Goal: Task Accomplishment & Management: Use online tool/utility

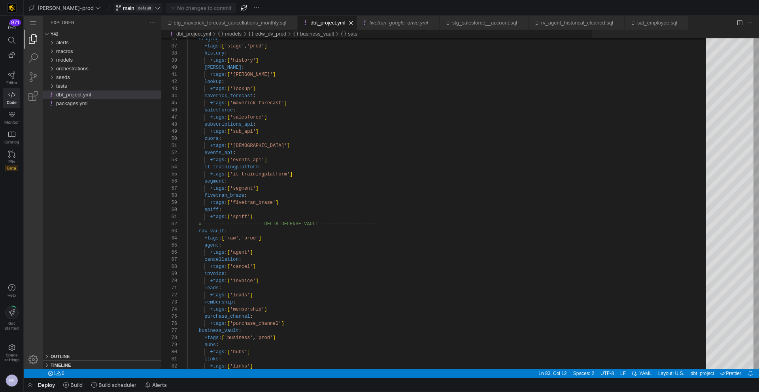
click at [123, 8] on span "main" at bounding box center [128, 8] width 11 height 6
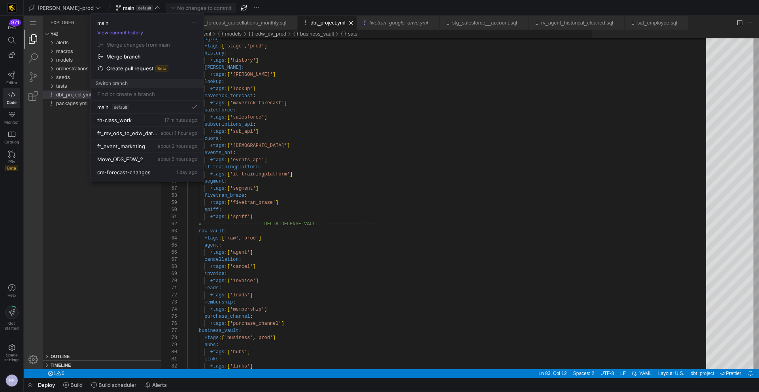
click at [111, 96] on input at bounding box center [147, 94] width 100 height 6
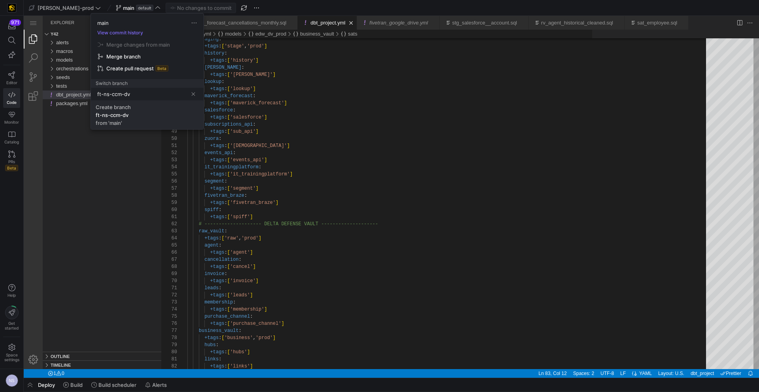
type input "ft-ns-ccm-dv"
click at [118, 108] on div "Create branch" at bounding box center [113, 107] width 35 height 6
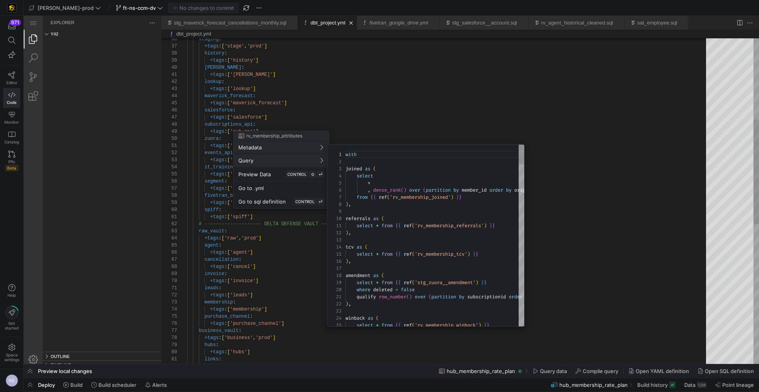
scroll to position [71, 0]
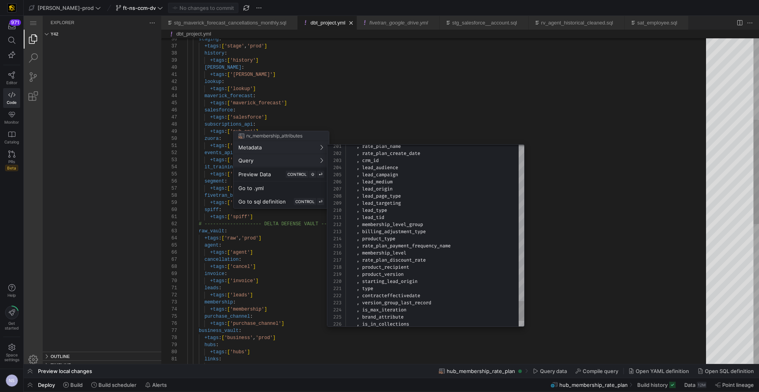
type textarea ", lead_tid , membership_level_group , billing_adjustment_type , product_type , …"
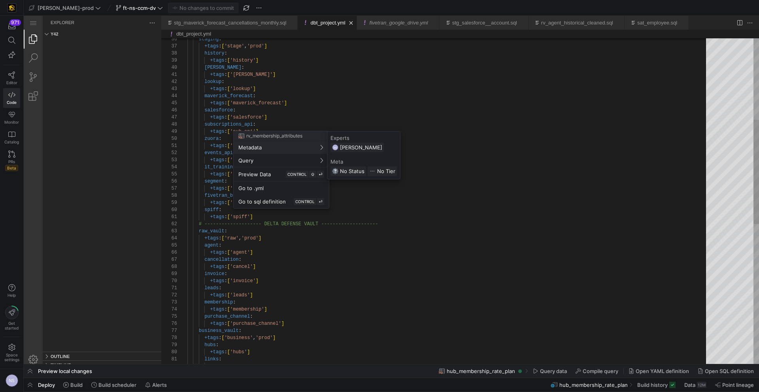
click at [279, 107] on div at bounding box center [379, 196] width 759 height 392
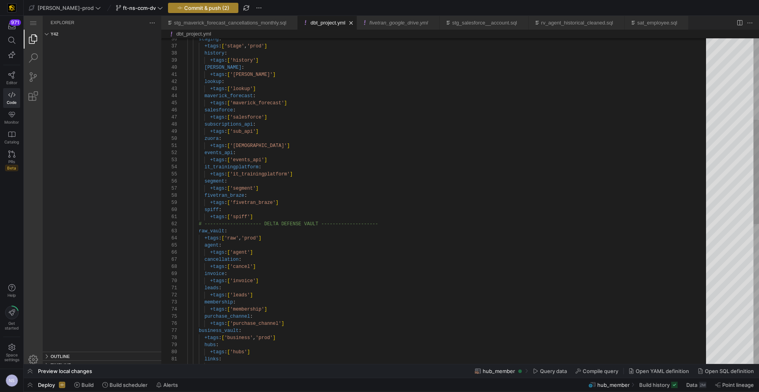
click at [197, 10] on span "Commit & push (2)" at bounding box center [206, 8] width 45 height 6
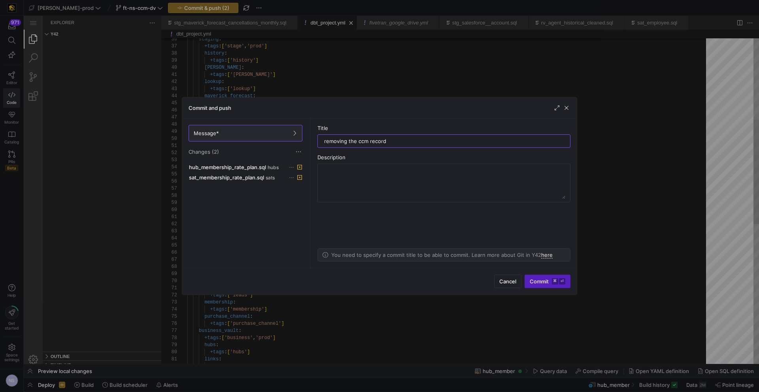
type input "removing the ccm records"
click at [260, 168] on span "hub_membership_rate_plan.sql" at bounding box center [227, 167] width 77 height 6
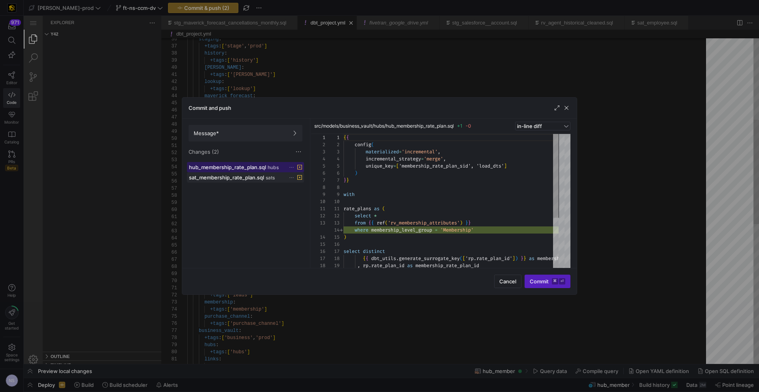
scroll to position [71, 0]
click at [260, 177] on span "sat_membership_rate_plan.sql" at bounding box center [226, 177] width 75 height 6
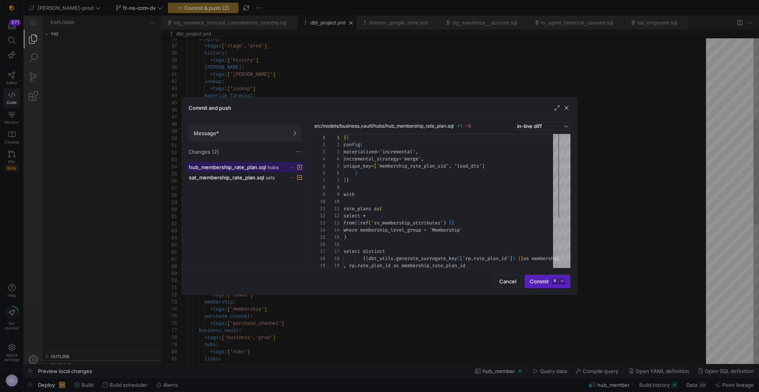
click at [260, 169] on span "hub_membership_rate_plan.sql" at bounding box center [227, 167] width 77 height 6
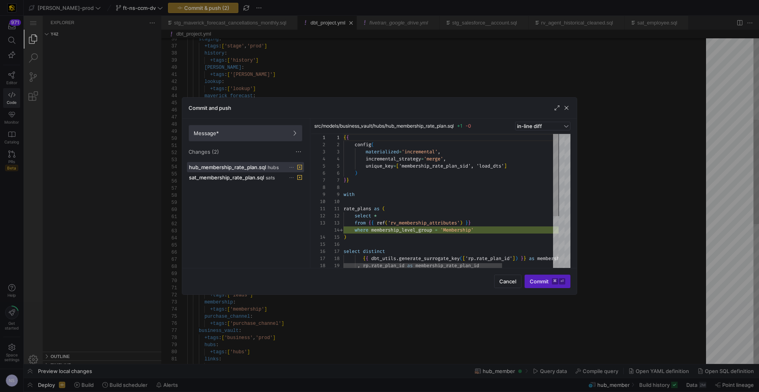
click at [263, 130] on span "Message*" at bounding box center [246, 133] width 104 height 6
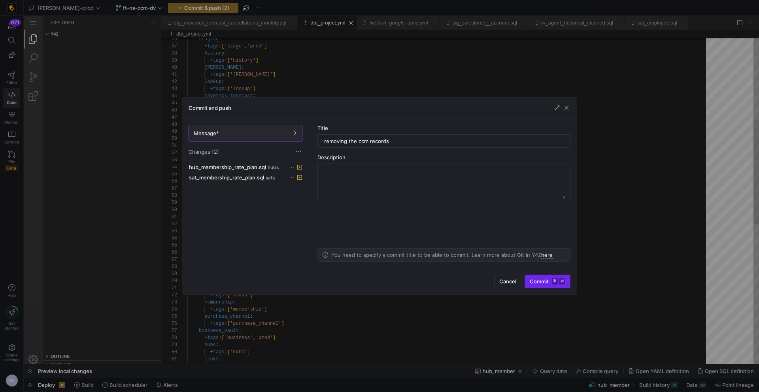
click at [542, 283] on span "Commit ⌘ ⏎" at bounding box center [547, 281] width 36 height 6
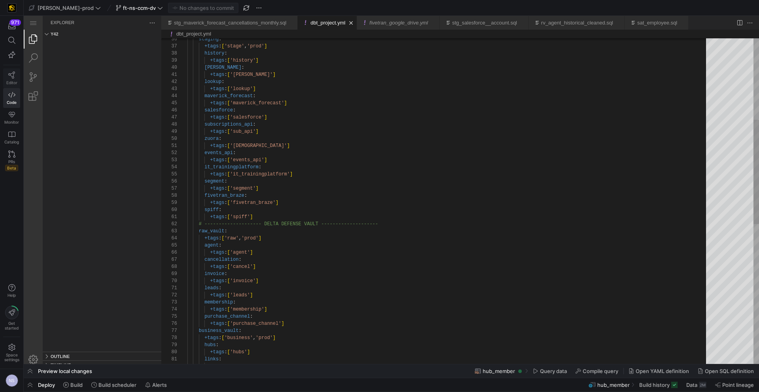
click at [6, 77] on link "Editor" at bounding box center [11, 78] width 17 height 20
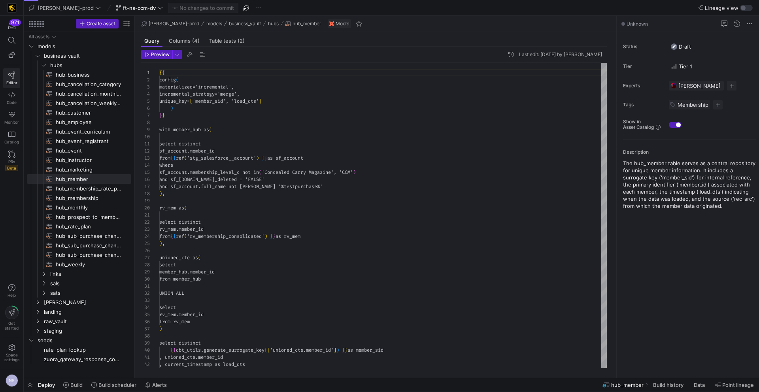
scroll to position [71, 0]
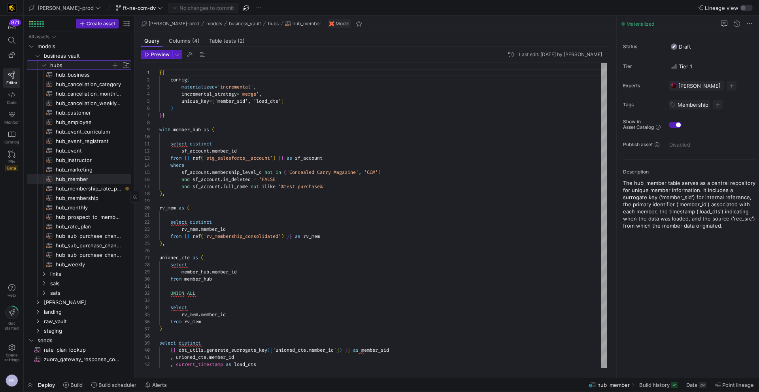
click at [69, 62] on span "hubs" at bounding box center [80, 65] width 61 height 9
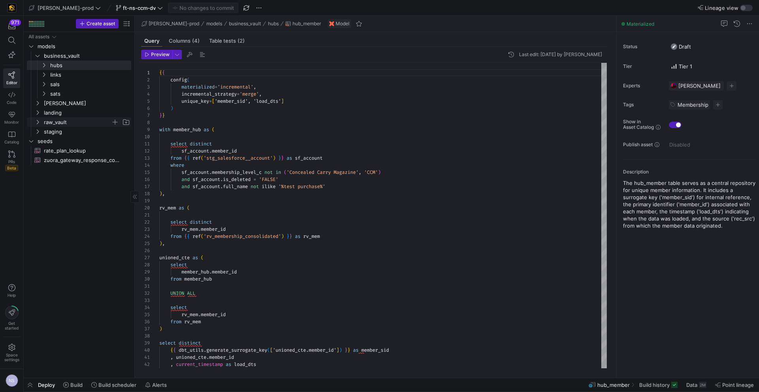
click at [61, 120] on span "raw_vault" at bounding box center [77, 122] width 67 height 9
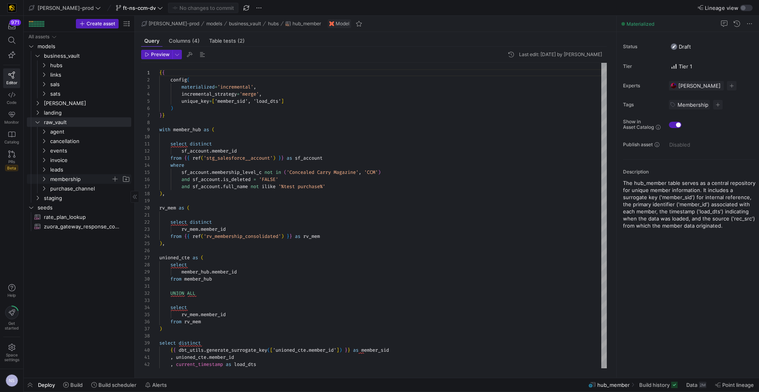
click at [94, 179] on span "membership" at bounding box center [80, 179] width 61 height 9
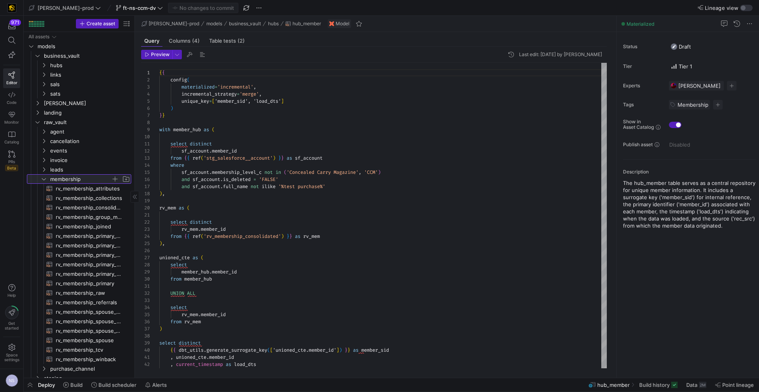
click at [117, 179] on span "button" at bounding box center [115, 179] width 8 height 8
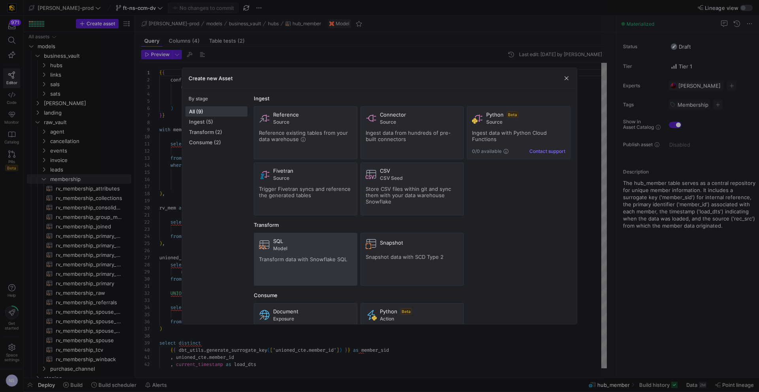
click at [292, 248] on span "Model" at bounding box center [312, 249] width 79 height 6
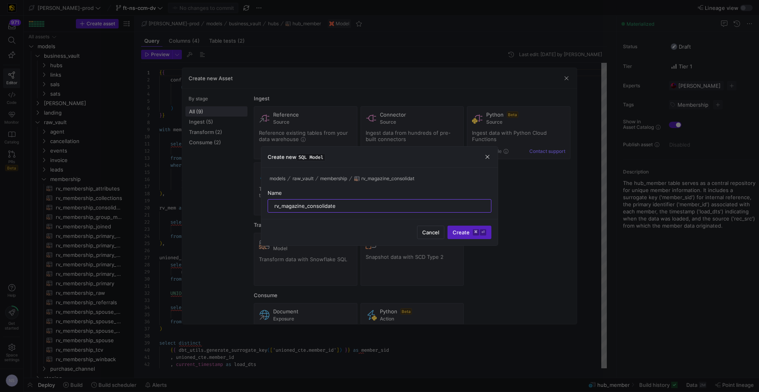
type input "rv_magazine_consolidated"
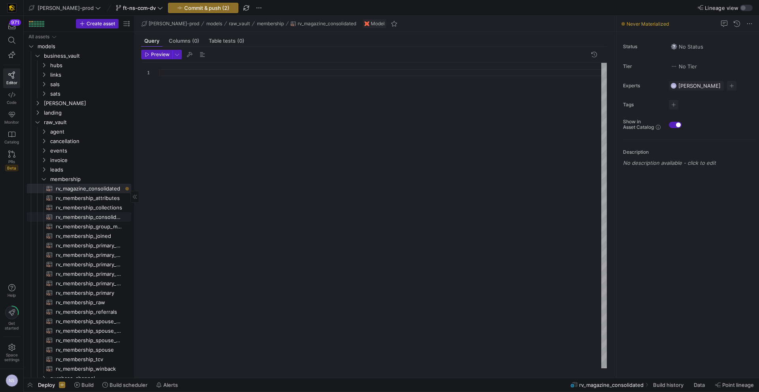
click at [89, 215] on span "rv_membership_consolidated​​​​​​​​​​" at bounding box center [89, 217] width 66 height 9
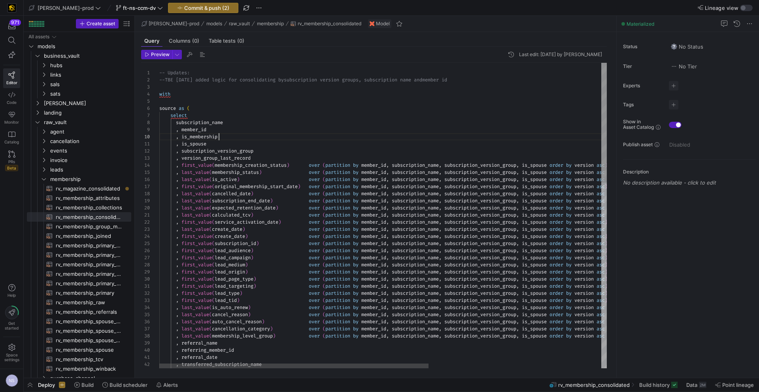
scroll to position [64, 60]
type textarea "-- Updates: --TBE [DATE] added logic for consolidating by subscription version …"
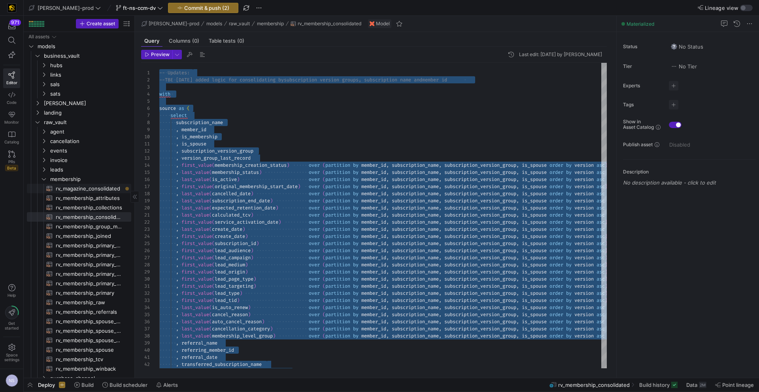
click at [94, 185] on span "rv_magazine_consolidated​​​​​​​​​​" at bounding box center [89, 188] width 66 height 9
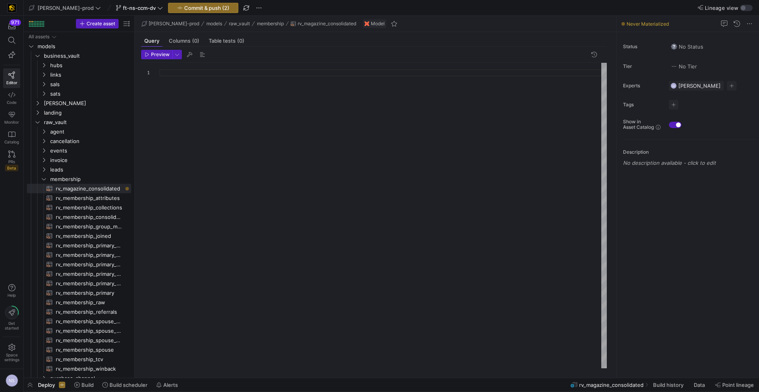
click at [271, 106] on div at bounding box center [382, 215] width 447 height 305
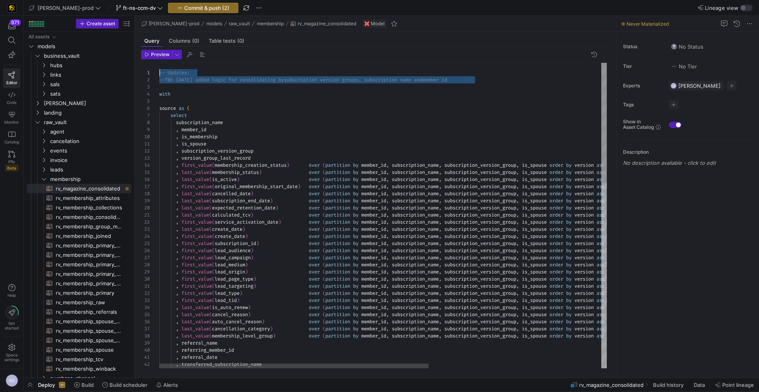
drag, startPoint x: 164, startPoint y: 88, endPoint x: 157, endPoint y: 73, distance: 17.0
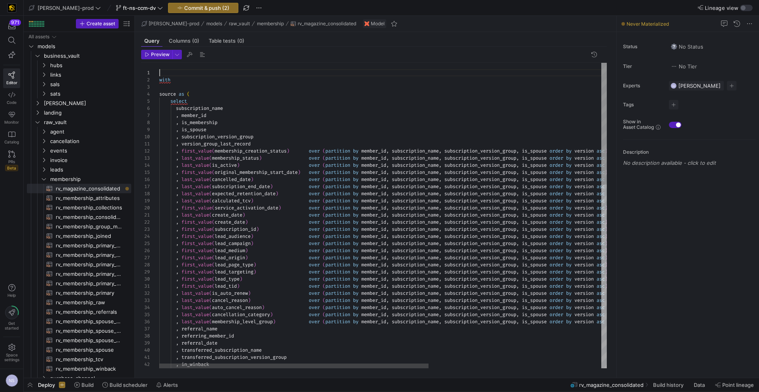
click at [159, 79] on span "with" at bounding box center [164, 80] width 11 height 6
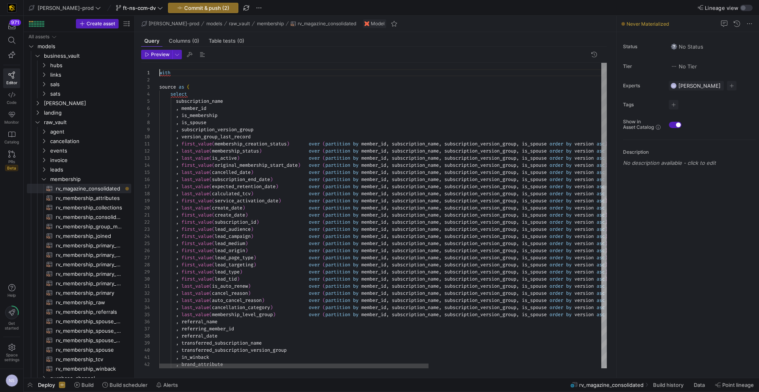
scroll to position [0, 0]
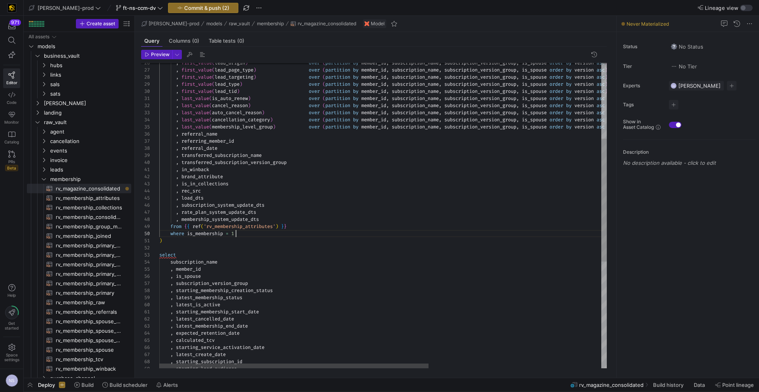
click at [240, 234] on div ", referral_date , transferred_subscription_name , transferred_subscription_vers…" at bounding box center [526, 254] width 734 height 758
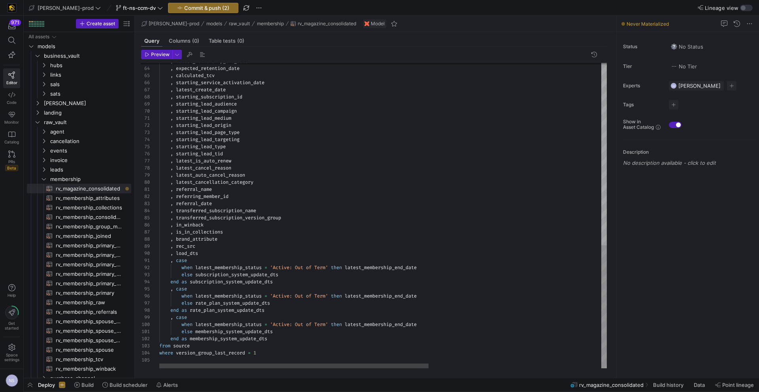
scroll to position [7, 111]
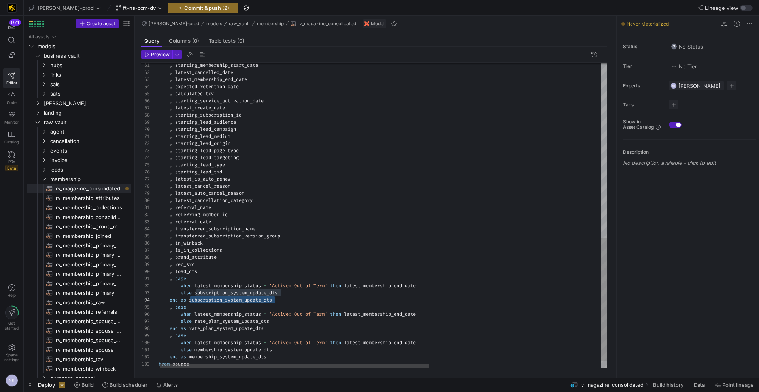
click at [280, 303] on div ", latest_membership_end_date , expected_retention_date , calculated_tcv , start…" at bounding box center [525, 8] width 734 height 758
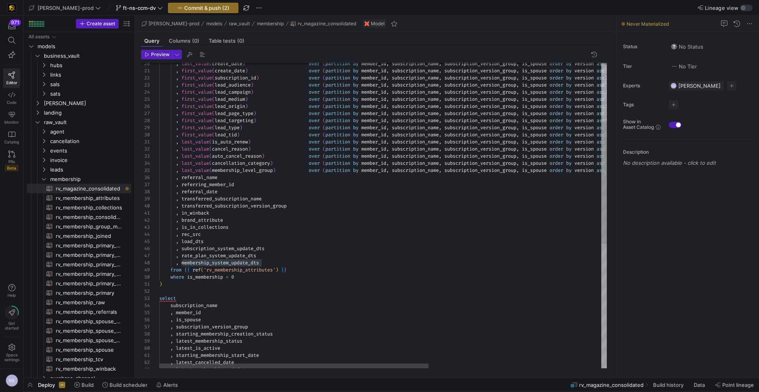
scroll to position [28, 45]
click at [280, 242] on div ", in_winback , brand_attribute , is_in_collections , referral_date , transferre…" at bounding box center [526, 298] width 734 height 758
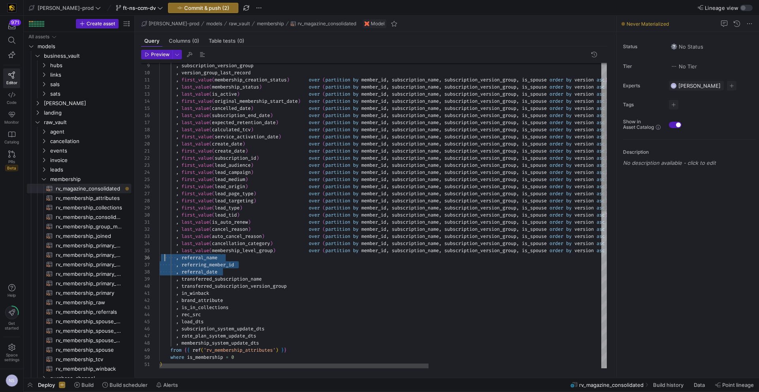
scroll to position [14, 0]
drag, startPoint x: 239, startPoint y: 272, endPoint x: 147, endPoint y: 260, distance: 92.8
click at [159, 260] on div ", in_winback , brand_attribute , is_in_collections , referral_date , transferre…" at bounding box center [526, 378] width 734 height 758
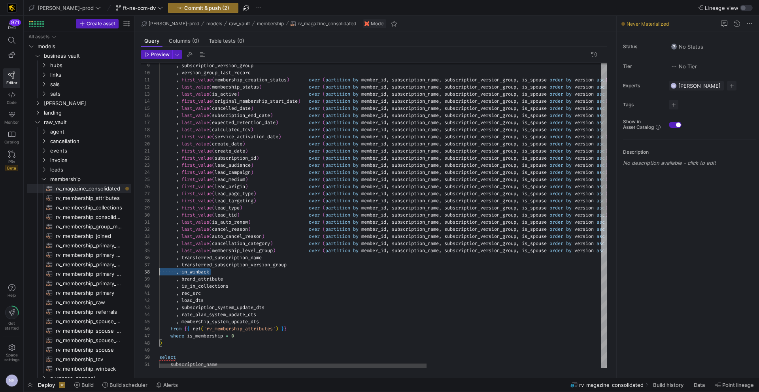
scroll to position [28, 0]
drag, startPoint x: 221, startPoint y: 271, endPoint x: 142, endPoint y: 273, distance: 79.0
click at [159, 273] on div ", in_winback , brand_attribute , is_in_collections , transferred_subscription_n…" at bounding box center [528, 367] width 739 height 736
drag, startPoint x: 235, startPoint y: 276, endPoint x: 145, endPoint y: 279, distance: 90.5
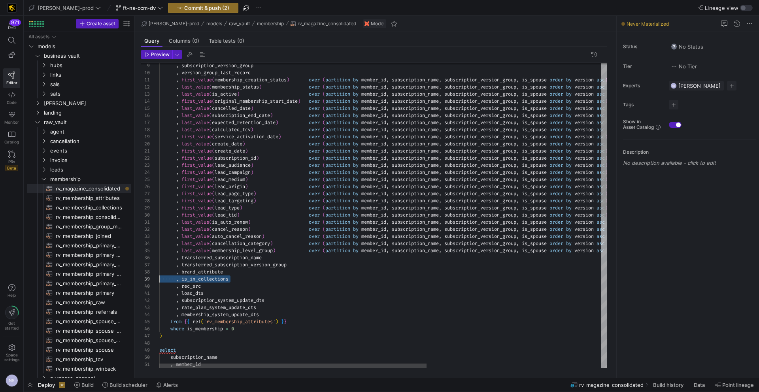
click at [159, 279] on div ", brand_attribute , is_in_collections , transferred_subscription_name , transfe…" at bounding box center [528, 363] width 739 height 729
type textarea "on_version_group, is_spouse order by version asc rows between unbounded precedi…"
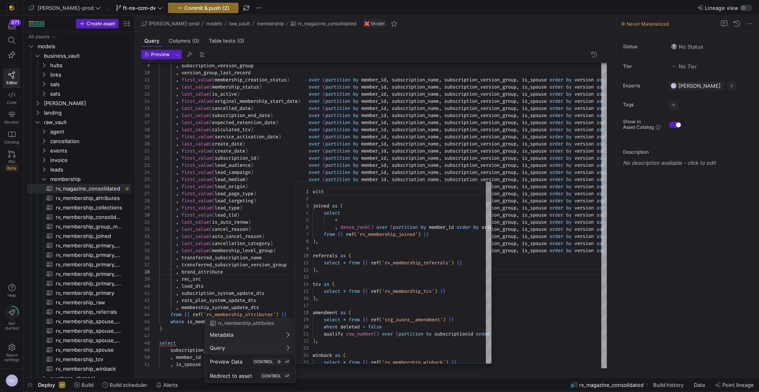
scroll to position [71, 0]
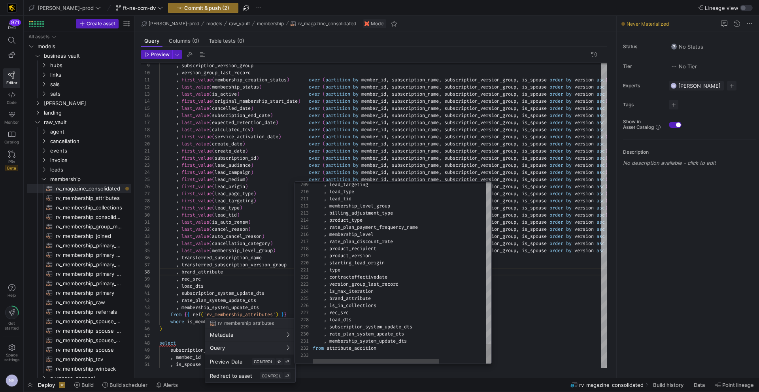
type textarea ", membership_system_update_dts from attribute_addition"
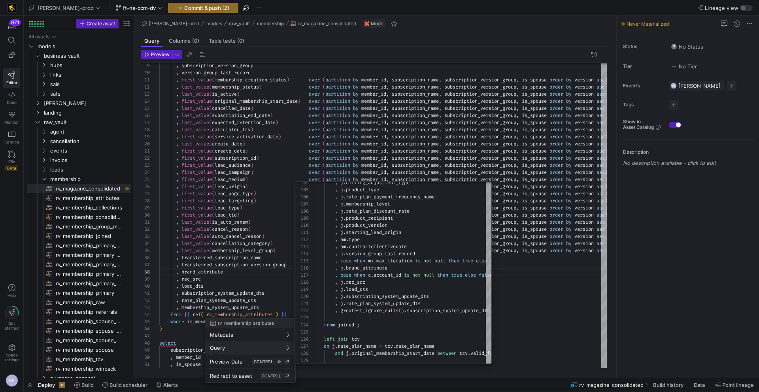
click at [265, 278] on div at bounding box center [379, 196] width 759 height 392
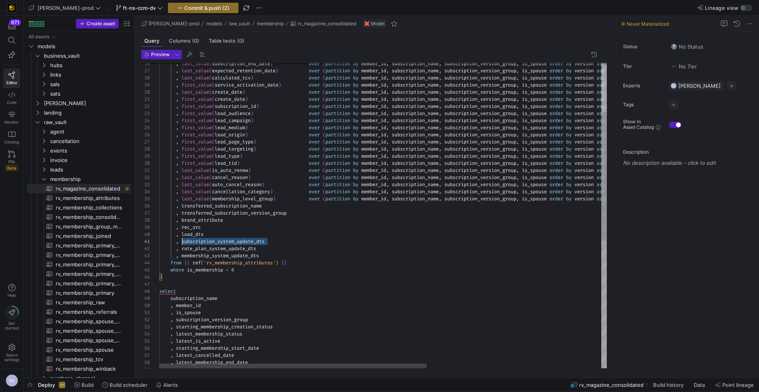
scroll to position [0, 11]
drag, startPoint x: 276, startPoint y: 242, endPoint x: 138, endPoint y: 243, distance: 138.3
click at [159, 243] on div ", brand_attribute , transferred_subscription_name , transferred_subscription_ve…" at bounding box center [528, 308] width 739 height 722
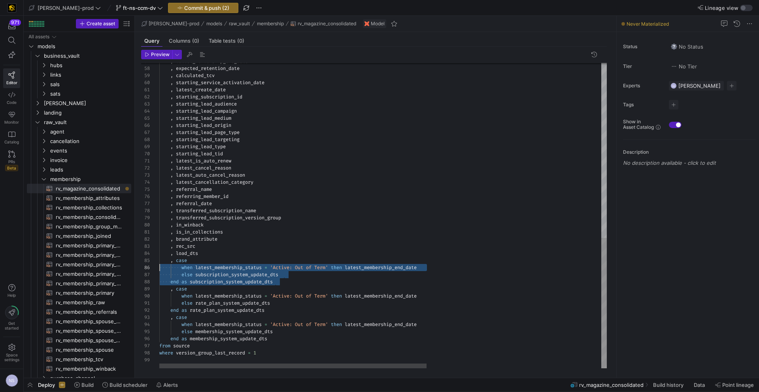
scroll to position [28, 0]
drag, startPoint x: 284, startPoint y: 282, endPoint x: 149, endPoint y: 262, distance: 136.9
click at [159, 262] on div ", latest_membership_end_date , expected_retention_date , calculated_tcv , start…" at bounding box center [528, 10] width 739 height 715
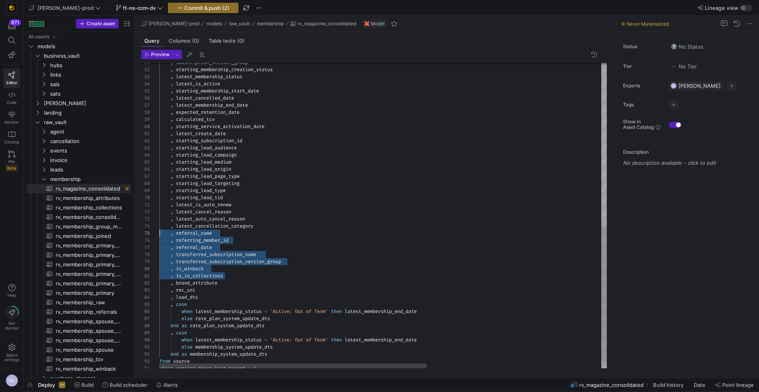
drag, startPoint x: 237, startPoint y: 276, endPoint x: 137, endPoint y: 234, distance: 108.9
click at [159, 234] on div ", latest_membership_end_date , expected_retention_date , calculated_tcv , start…" at bounding box center [528, 40] width 739 height 687
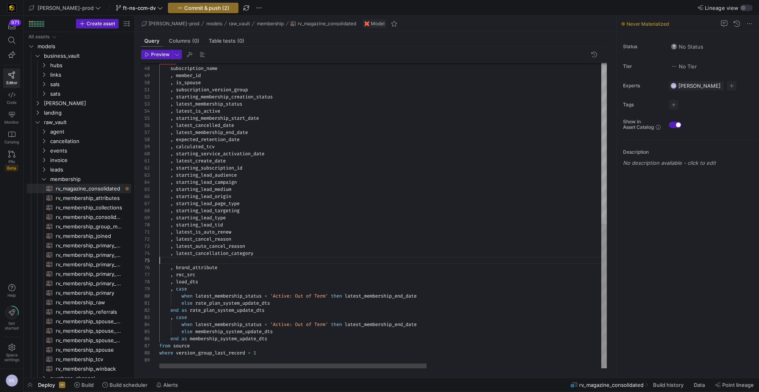
scroll to position [21, 97]
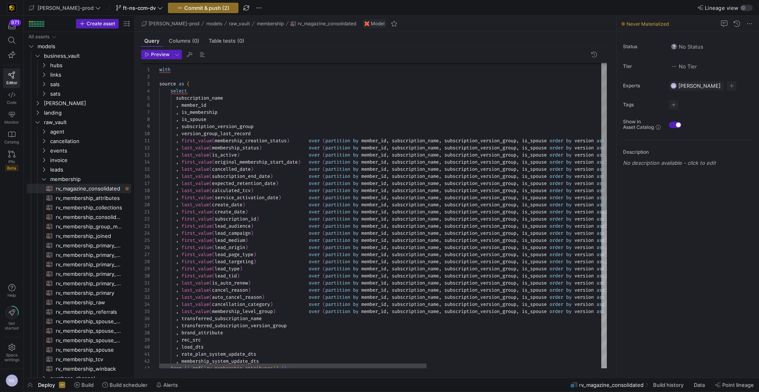
click at [230, 275] on div "from { { ref ( 'rv_membership_attributes' ) } } , membership_system_update_dts …" at bounding box center [528, 378] width 739 height 637
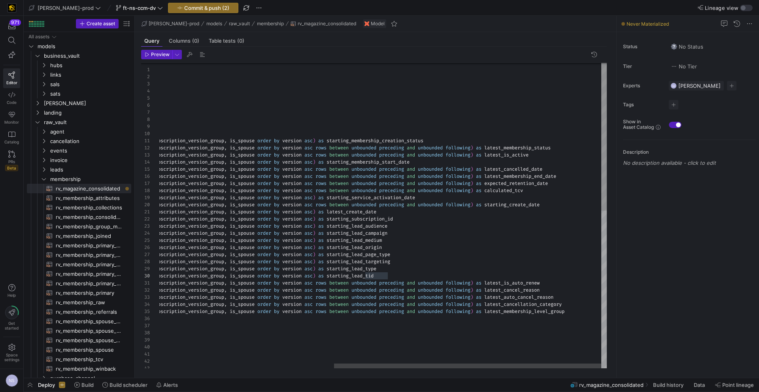
click at [409, 271] on div "from { { ref ( 'rv_membership_attributes' ) } } , membership_system_update_dts …" at bounding box center [236, 378] width 739 height 637
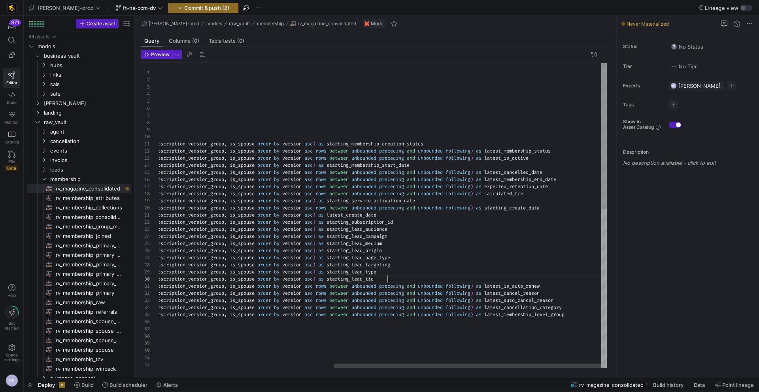
click at [401, 273] on div "from { { ref ( 'rv_membership_attributes' ) } } , membership_system_update_dts …" at bounding box center [236, 381] width 739 height 637
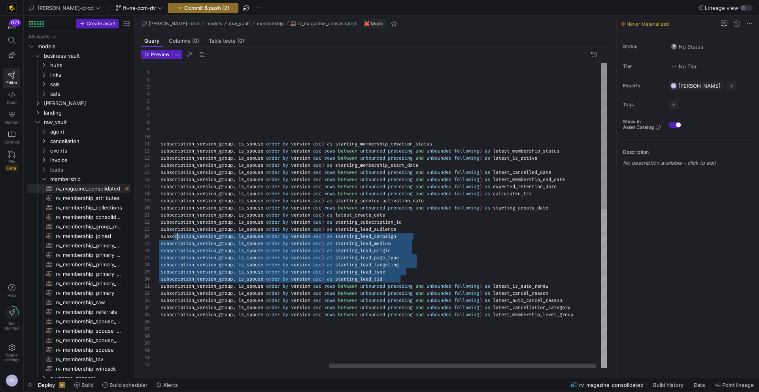
scroll to position [14, 0]
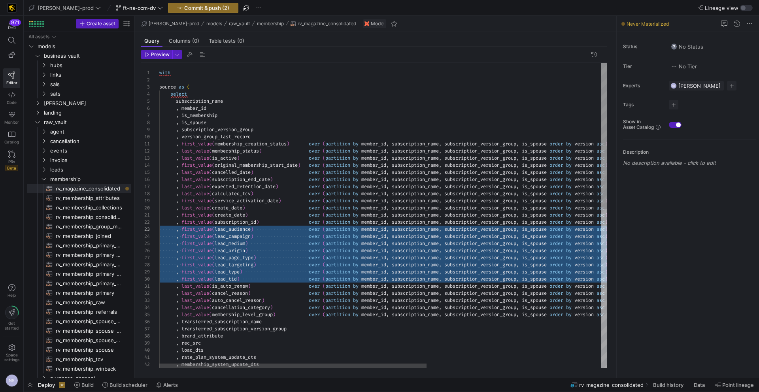
drag, startPoint x: 397, startPoint y: 276, endPoint x: 83, endPoint y: 231, distance: 316.9
click at [159, 231] on div "from { { ref ( 'rv_membership_attributes' ) } } , membership_system_update_dts …" at bounding box center [528, 381] width 739 height 637
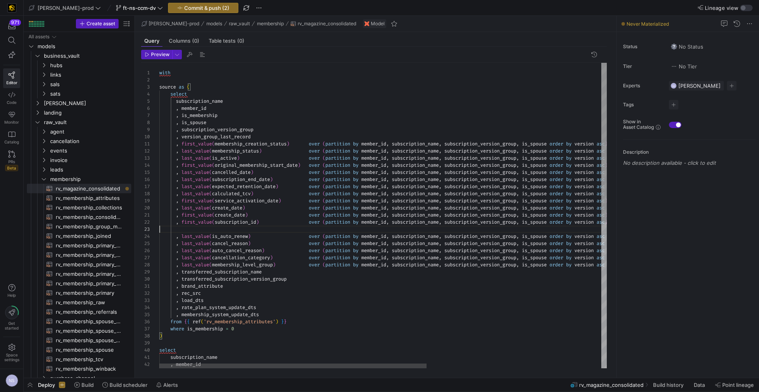
scroll to position [7, 540]
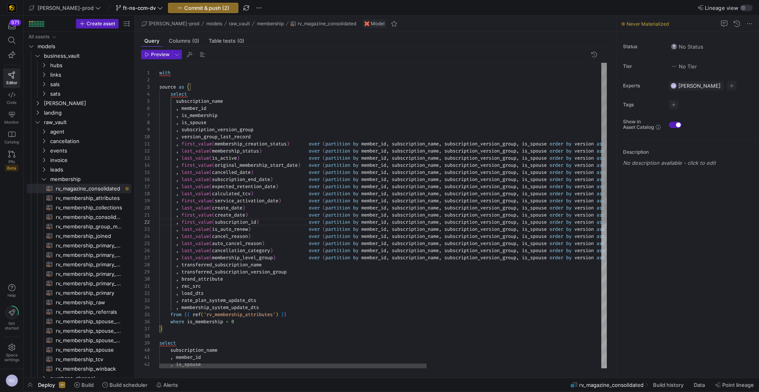
click at [242, 186] on div "from { { ref ( 'rv_membership_attributes' ) } } , membership_system_update_dts …" at bounding box center [528, 353] width 739 height 580
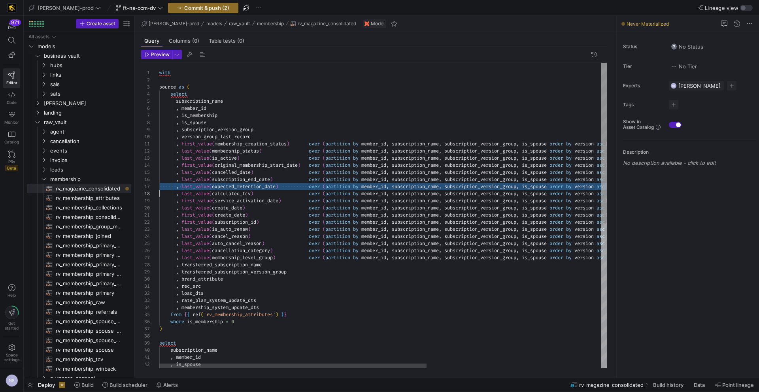
click at [242, 186] on div "from { { ref ( 'rv_membership_attributes' ) } } , membership_system_update_dts …" at bounding box center [528, 353] width 739 height 580
click at [245, 194] on div "from { { ref ( 'rv_membership_attributes' ) } } , membership_system_update_dts …" at bounding box center [528, 353] width 739 height 580
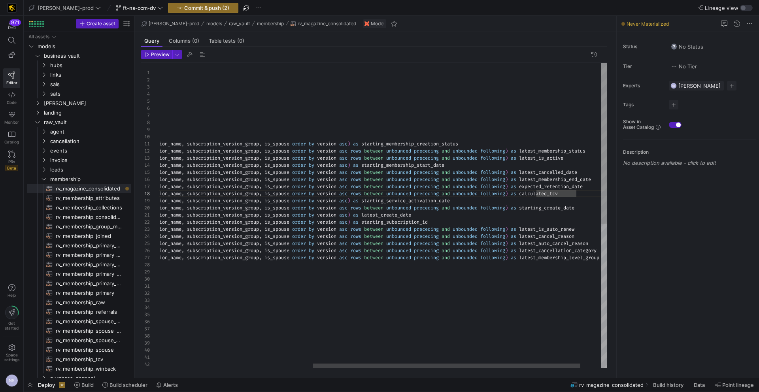
scroll to position [14, 563]
click at [475, 200] on div "from { { ref ( 'rv_membership_attributes' ) } } , membership_system_update_dts …" at bounding box center [272, 351] width 739 height 580
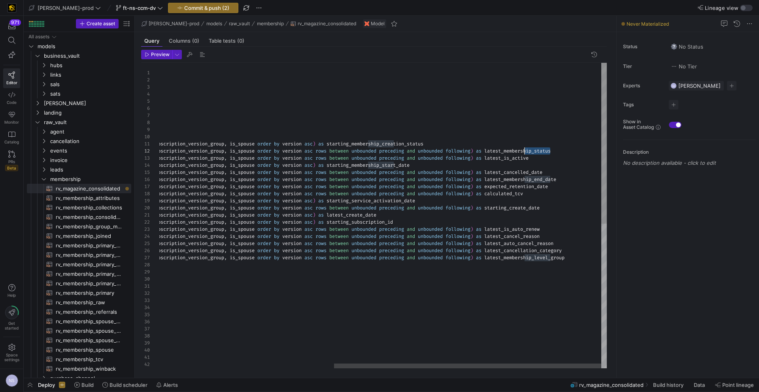
scroll to position [7, 657]
drag, startPoint x: 550, startPoint y: 149, endPoint x: 523, endPoint y: 151, distance: 27.7
click at [523, 151] on div "from { { ref ( 'rv_membership_attributes' ) } } , membership_system_update_dts …" at bounding box center [236, 353] width 739 height 580
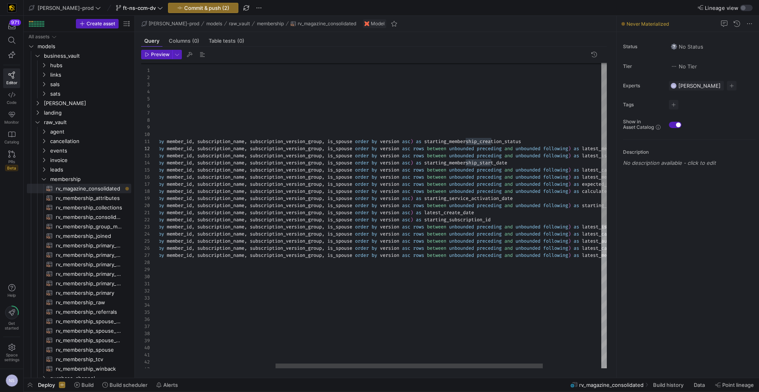
click at [567, 140] on div "from { { ref ( 'rv_membership_attributes' ) } } , membership_system_update_dts …" at bounding box center [334, 350] width 739 height 580
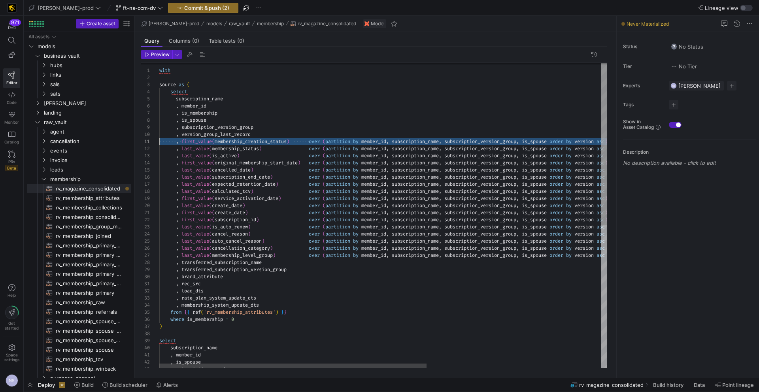
scroll to position [0, 0]
drag, startPoint x: 554, startPoint y: 141, endPoint x: 103, endPoint y: 141, distance: 451.2
click at [159, 141] on div "from { { ref ( 'rv_membership_attributes' ) } } , membership_system_update_dts …" at bounding box center [528, 350] width 739 height 580
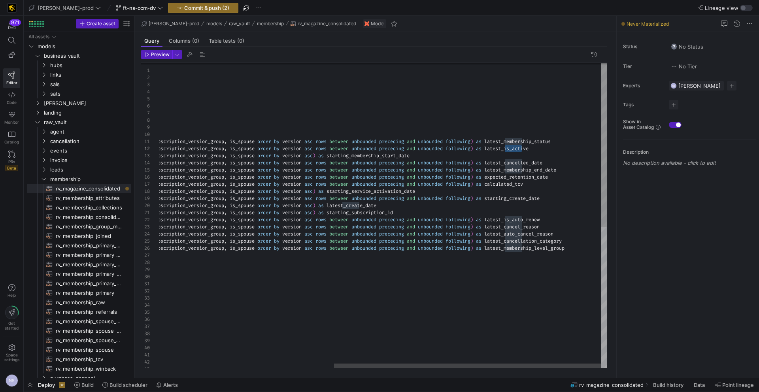
scroll to position [7, 634]
drag, startPoint x: 522, startPoint y: 148, endPoint x: 503, endPoint y: 147, distance: 19.4
click at [503, 147] on div "from { { ref ( 'rv_membership_attributes' ) } } , membership_system_update_dts …" at bounding box center [236, 346] width 739 height 573
drag, startPoint x: 521, startPoint y: 141, endPoint x: 502, endPoint y: 139, distance: 19.0
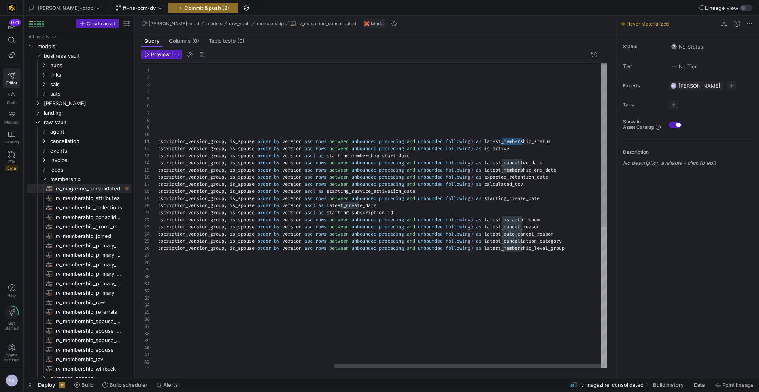
click at [502, 139] on div "from { { ref ( 'rv_membership_attributes' ) } } , membership_system_update_dts …" at bounding box center [236, 346] width 739 height 573
drag, startPoint x: 530, startPoint y: 141, endPoint x: 504, endPoint y: 141, distance: 26.1
click at [504, 141] on div "from { { ref ( 'rv_membership_attributes' ) } } , membership_system_update_dts …" at bounding box center [236, 346] width 739 height 573
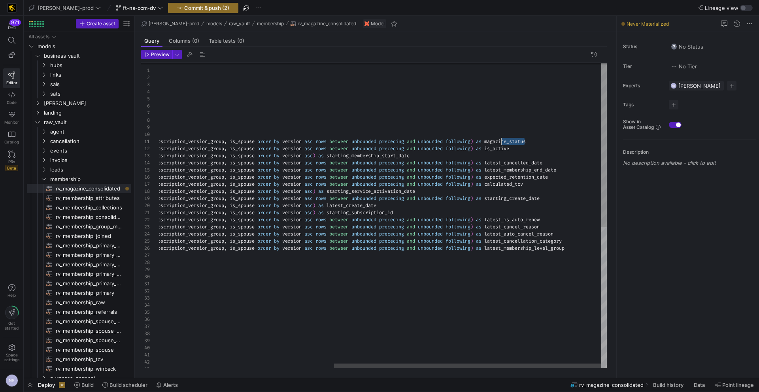
drag, startPoint x: 524, startPoint y: 141, endPoint x: 497, endPoint y: 142, distance: 26.9
click at [501, 142] on div at bounding box center [501, 141] width 1 height 7
drag, startPoint x: 393, startPoint y: 155, endPoint x: 339, endPoint y: 155, distance: 54.1
click at [339, 155] on div "from { { ref ( 'rv_membership_attributes' ) } } , membership_system_update_dts …" at bounding box center [236, 346] width 739 height 573
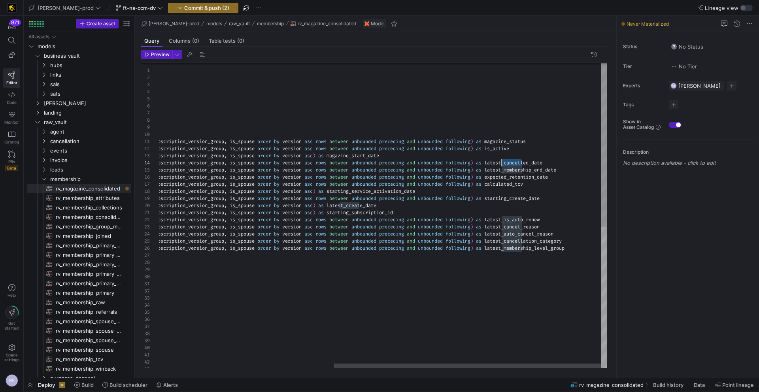
drag, startPoint x: 521, startPoint y: 162, endPoint x: 502, endPoint y: 163, distance: 19.4
click at [502, 163] on div "from { { ref ( 'rv_membership_attributes' ) } } , membership_system_update_dts …" at bounding box center [236, 346] width 739 height 573
drag, startPoint x: 550, startPoint y: 168, endPoint x: 501, endPoint y: 169, distance: 49.0
click at [501, 169] on div "from { { ref ( 'rv_membership_attributes' ) } } , membership_system_update_dts …" at bounding box center [236, 346] width 739 height 573
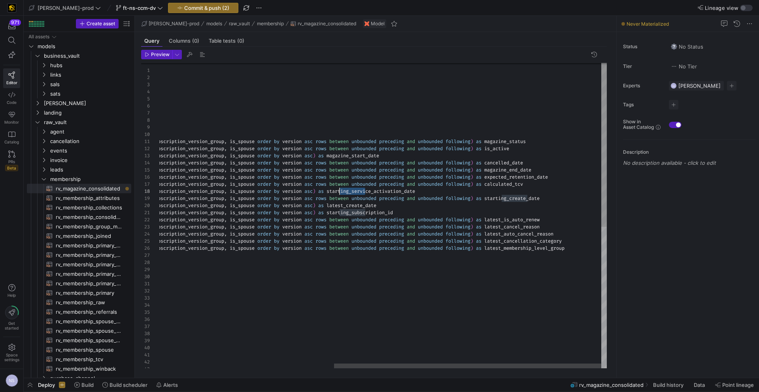
drag, startPoint x: 365, startPoint y: 191, endPoint x: 339, endPoint y: 192, distance: 26.1
click at [339, 192] on div "from { { ref ( 'rv_membership_attributes' ) } } , membership_system_update_dts …" at bounding box center [236, 346] width 739 height 573
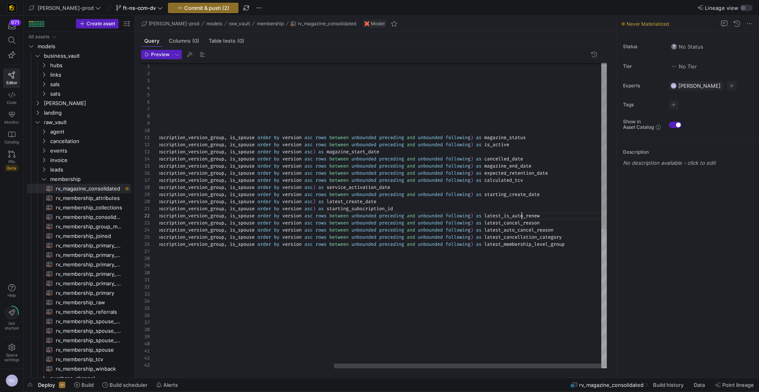
scroll to position [7, 654]
click at [521, 216] on div "from { { ref ( 'rv_membership_attributes' ) } } , membership_system_update_dts …" at bounding box center [236, 342] width 739 height 573
drag, startPoint x: 522, startPoint y: 216, endPoint x: 521, endPoint y: 229, distance: 12.7
click at [521, 229] on div "from { { ref ( 'rv_membership_attributes' ) } } , membership_system_update_dts …" at bounding box center [236, 342] width 739 height 573
click at [536, 220] on div "from { { ref ( 'rv_membership_attributes' ) } } , membership_system_update_dts …" at bounding box center [236, 342] width 739 height 573
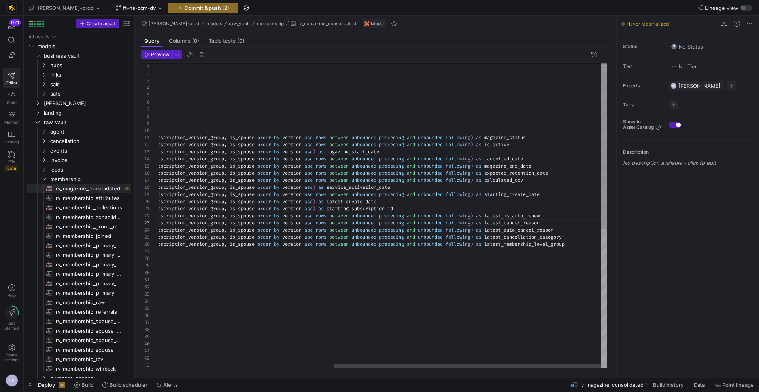
scroll to position [14, 668]
click at [519, 215] on div "from { { ref ( 'rv_membership_attributes' ) } } , membership_system_update_dts …" at bounding box center [236, 342] width 739 height 573
click at [521, 216] on div "from { { ref ( 'rv_membership_attributes' ) } } , membership_system_update_dts …" at bounding box center [236, 342] width 739 height 573
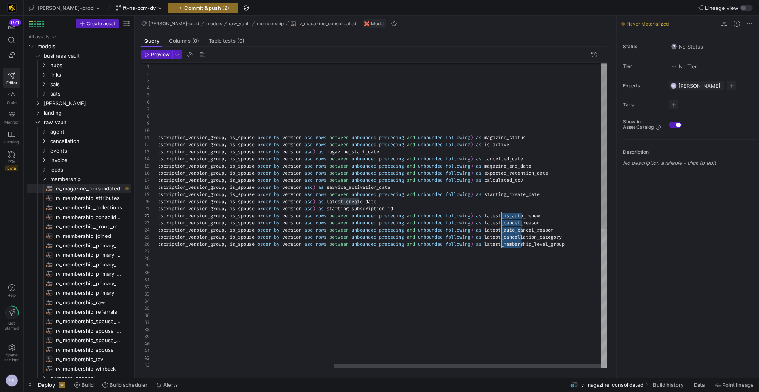
drag, startPoint x: 521, startPoint y: 215, endPoint x: 501, endPoint y: 242, distance: 33.8
click at [501, 242] on div "from { { ref ( 'rv_membership_attributes' ) } } , membership_system_update_dts …" at bounding box center [236, 342] width 739 height 573
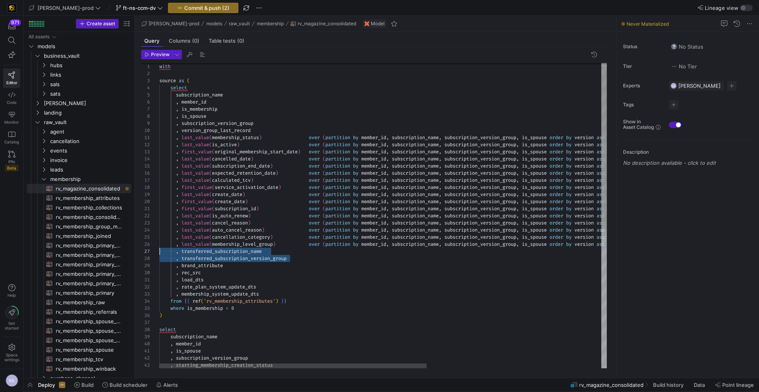
scroll to position [21, 0]
drag, startPoint x: 302, startPoint y: 259, endPoint x: 157, endPoint y: 251, distance: 145.2
click at [159, 251] on div "from { { ref ( 'rv_membership_attributes' ) } } , membership_system_update_dts …" at bounding box center [528, 342] width 739 height 573
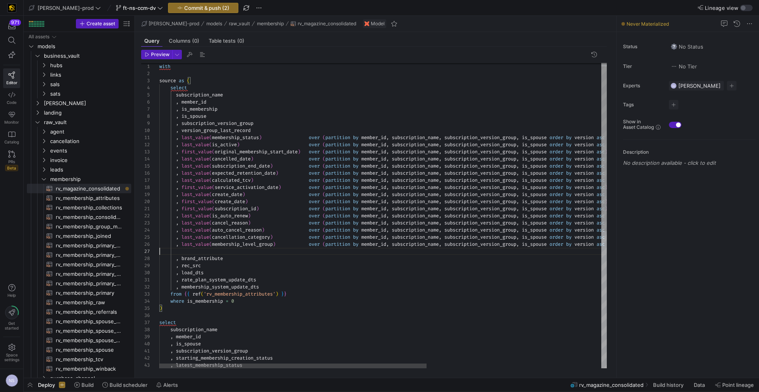
scroll to position [14, 696]
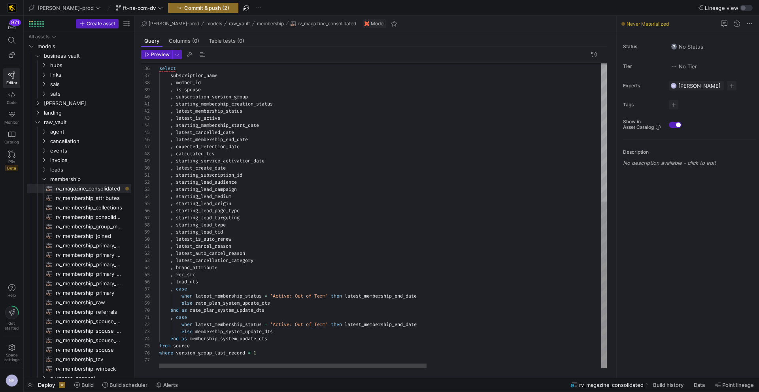
click at [297, 168] on div "select subscription_name , member_id , is_spouse , subscription_version_group ,…" at bounding box center [528, 89] width 739 height 559
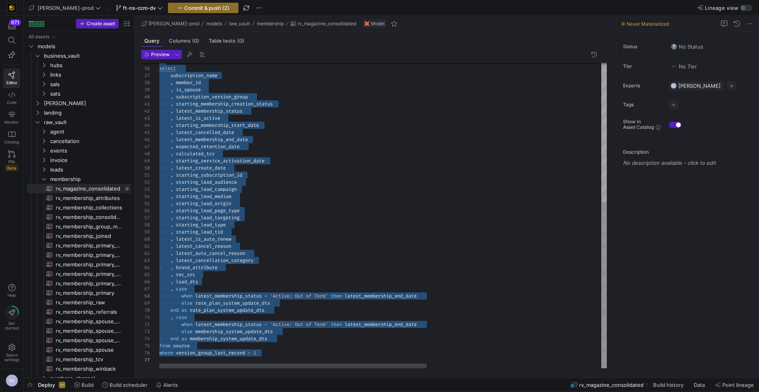
click at [261, 335] on div "select subscription_name , member_id , is_spouse , subscription_version_group ,…" at bounding box center [528, 89] width 739 height 559
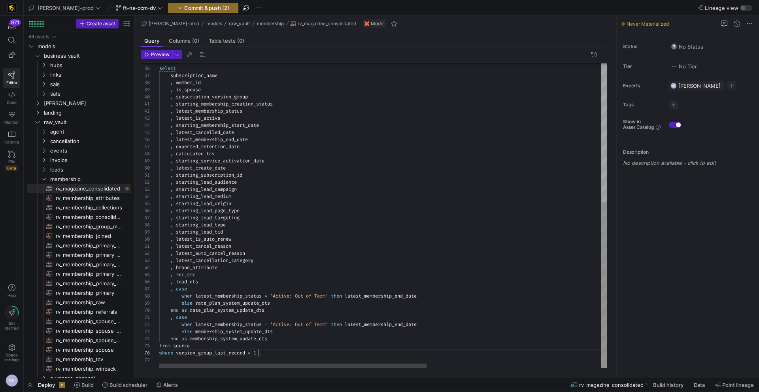
click at [267, 355] on div "select subscription_name , member_id , is_spouse , subscription_version_group ,…" at bounding box center [528, 89] width 739 height 559
drag, startPoint x: 266, startPoint y: 355, endPoint x: 209, endPoint y: 359, distance: 56.6
click at [266, 355] on div "select subscription_name , member_id , is_spouse , subscription_version_group ,…" at bounding box center [528, 89] width 739 height 559
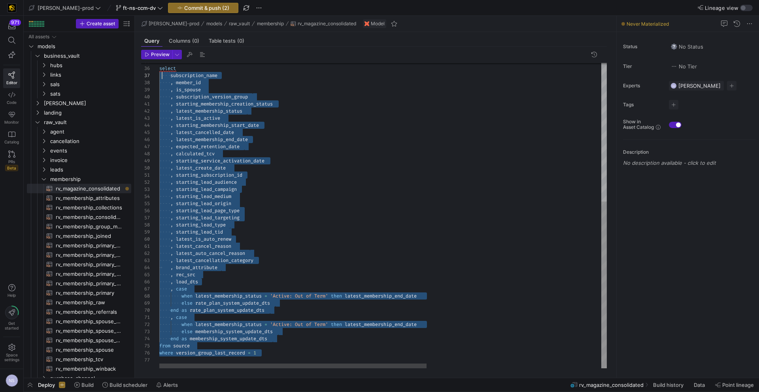
scroll to position [36, 0]
drag, startPoint x: 205, startPoint y: 361, endPoint x: 158, endPoint y: 71, distance: 293.8
click at [159, 71] on div "select subscription_name , member_id , is_spouse , subscription_version_group ,…" at bounding box center [528, 89] width 739 height 559
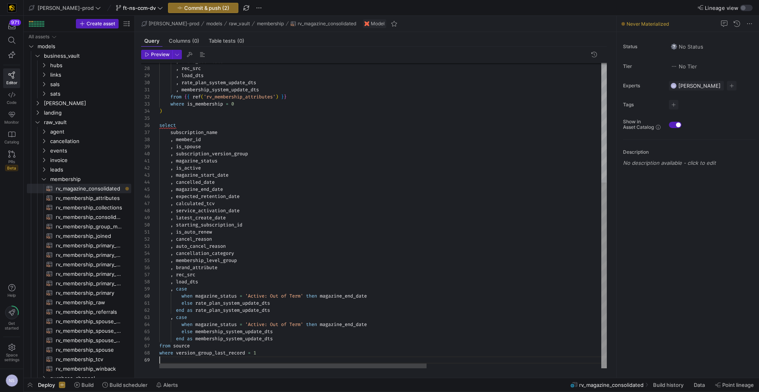
scroll to position [57, 0]
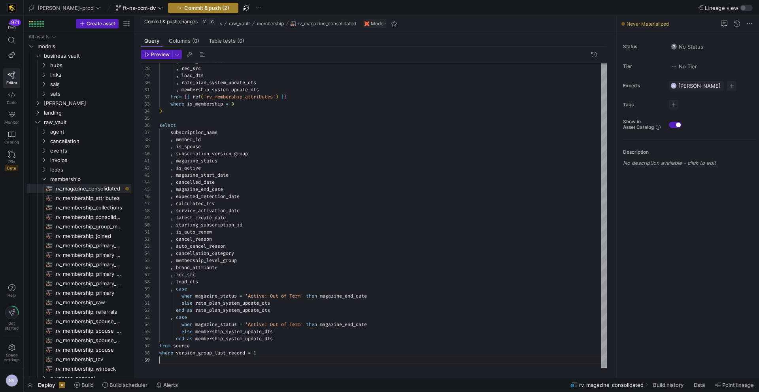
type textarea "else rate_plan_system_update_dts end as rate_plan_system_update_dts , case when…"
click at [184, 8] on span "Commit & push (2)" at bounding box center [206, 8] width 45 height 6
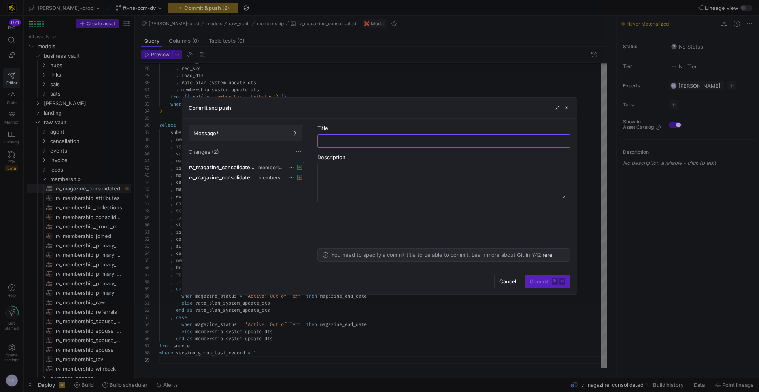
click at [253, 167] on span "rv_magazine_consolidated.sql" at bounding box center [223, 167] width 68 height 6
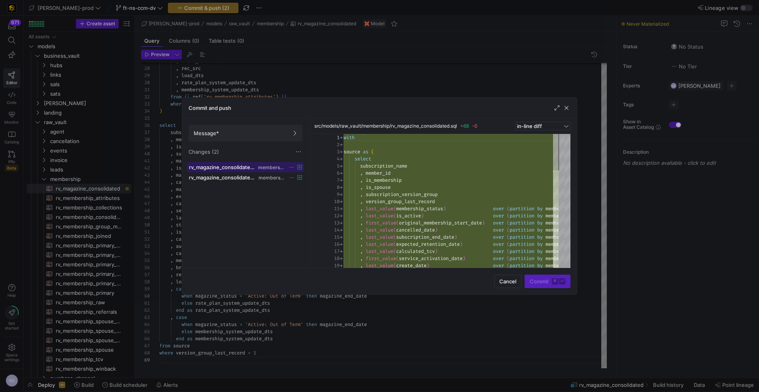
scroll to position [71, 0]
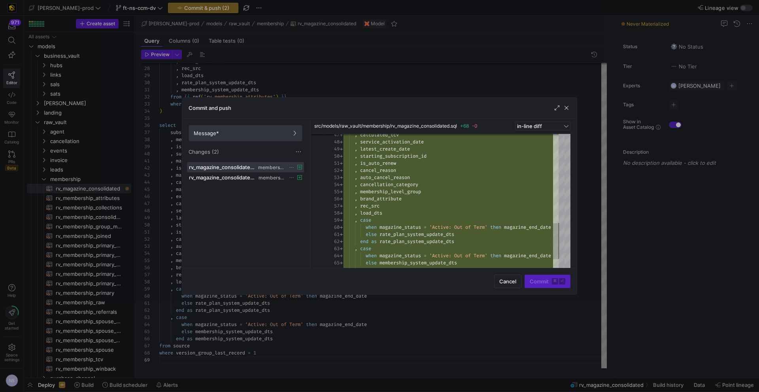
drag, startPoint x: 233, startPoint y: 129, endPoint x: 237, endPoint y: 130, distance: 4.0
click at [233, 129] on span at bounding box center [245, 133] width 113 height 16
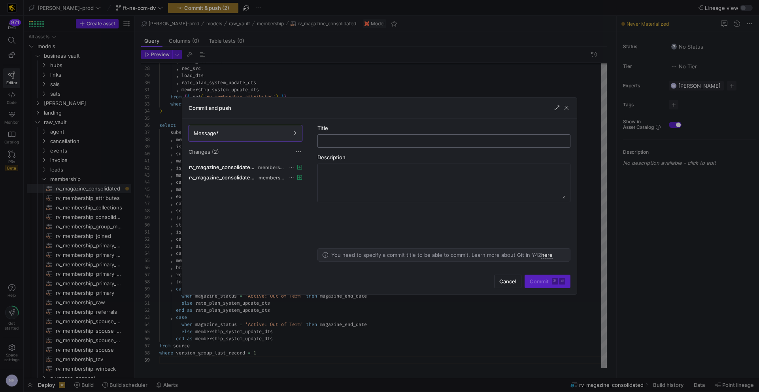
click at [375, 139] on input "text" at bounding box center [443, 141] width 239 height 6
type input "creating the magazine raw vault"
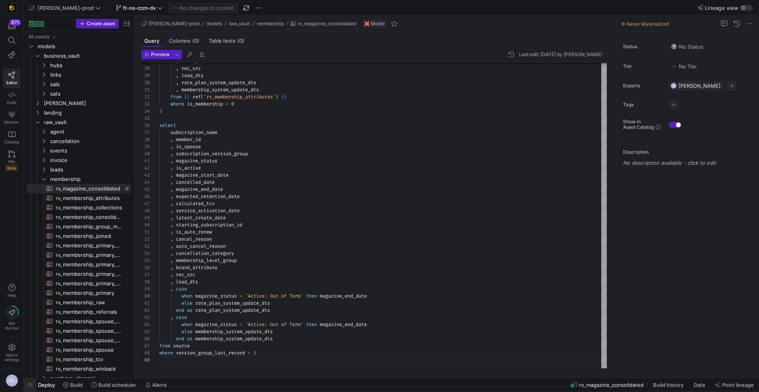
click at [34, 386] on span "button" at bounding box center [30, 384] width 13 height 13
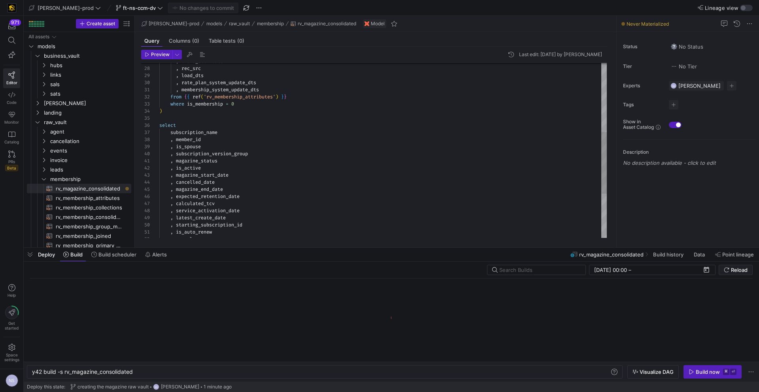
scroll to position [0, 101]
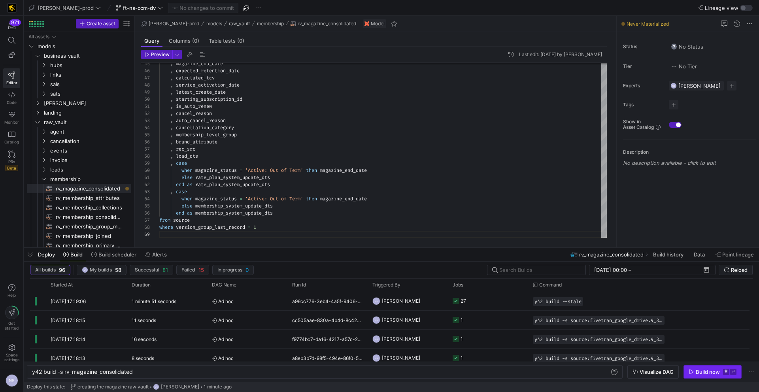
click at [701, 370] on div "Build now" at bounding box center [707, 372] width 24 height 6
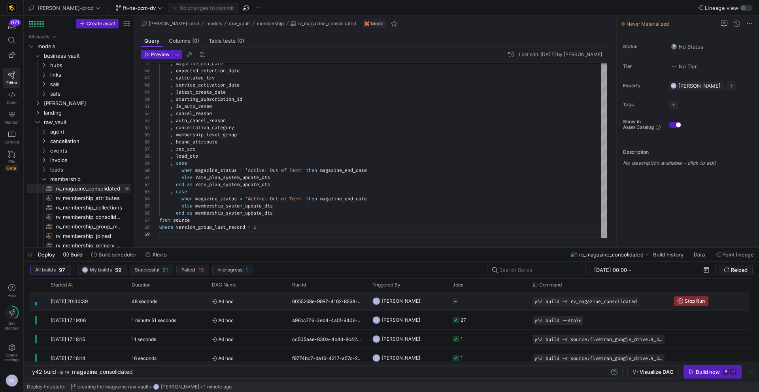
click at [407, 299] on span "[PERSON_NAME]" at bounding box center [401, 301] width 38 height 19
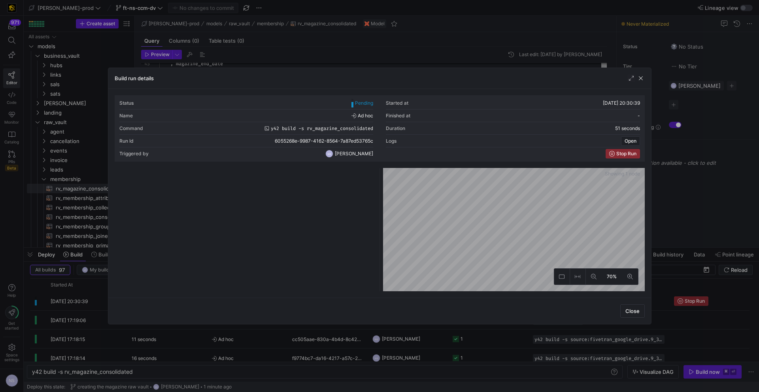
click at [668, 188] on div at bounding box center [379, 196] width 759 height 392
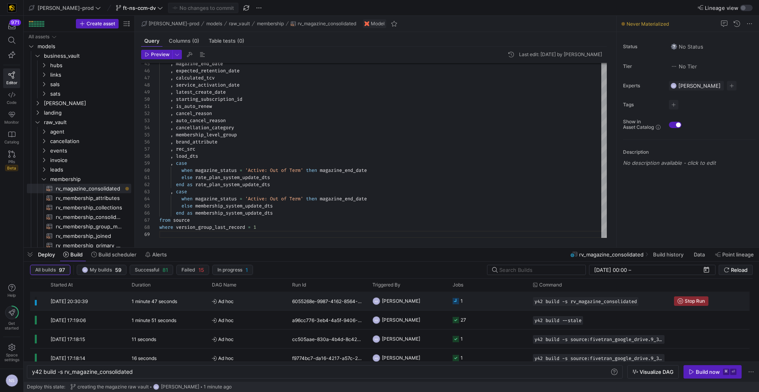
click at [474, 298] on y42-job-status-cell-renderer "1" at bounding box center [487, 301] width 71 height 18
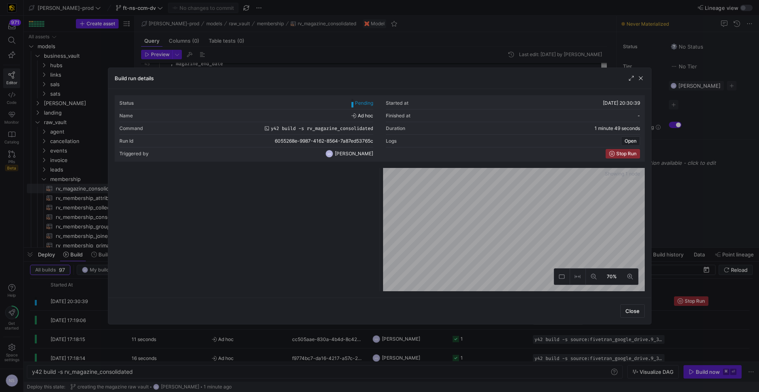
click at [704, 284] on div at bounding box center [379, 196] width 759 height 392
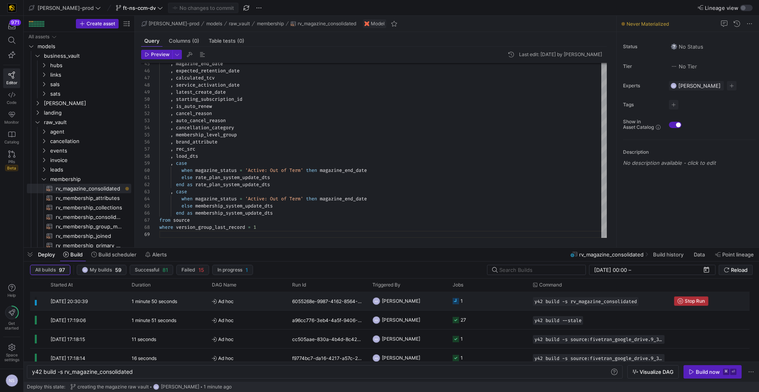
click at [703, 301] on span "Stop Run" at bounding box center [694, 301] width 20 height 6
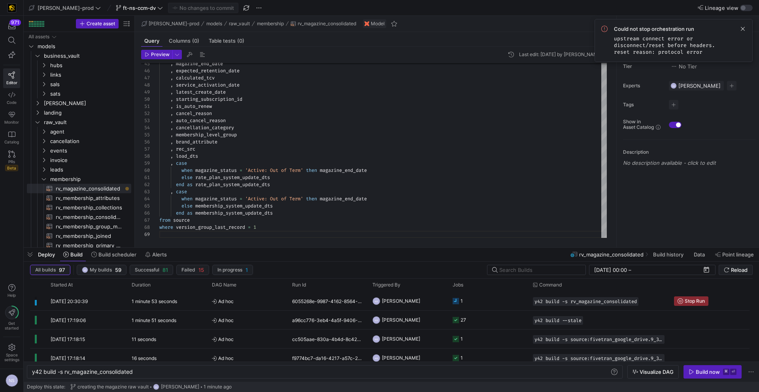
click at [697, 369] on div "Build now" at bounding box center [707, 372] width 24 height 6
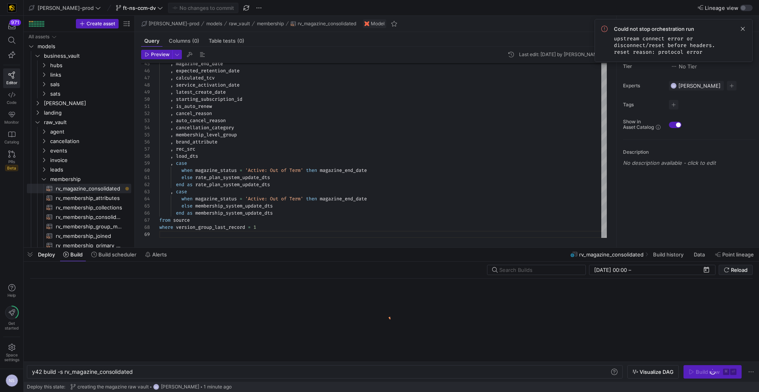
click at [698, 300] on div at bounding box center [391, 320] width 722 height 83
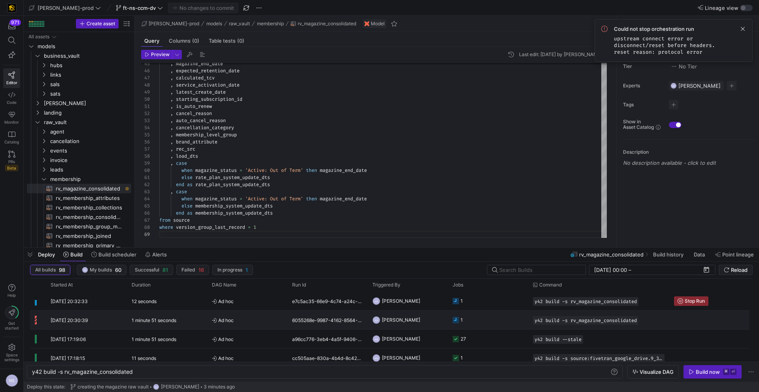
click at [482, 314] on y42-job-status-cell-renderer "1" at bounding box center [487, 320] width 71 height 18
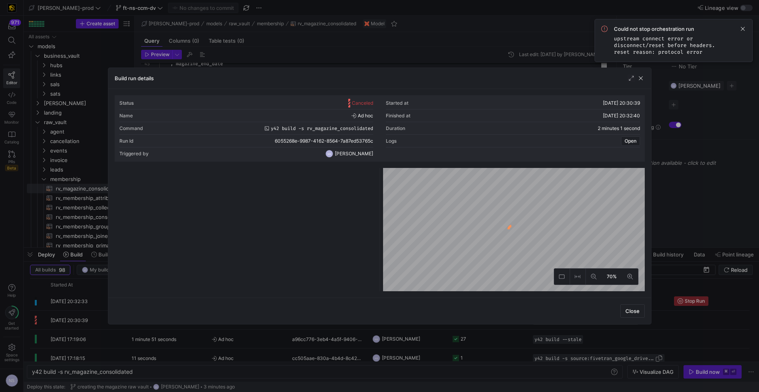
click at [696, 264] on div at bounding box center [379, 196] width 759 height 392
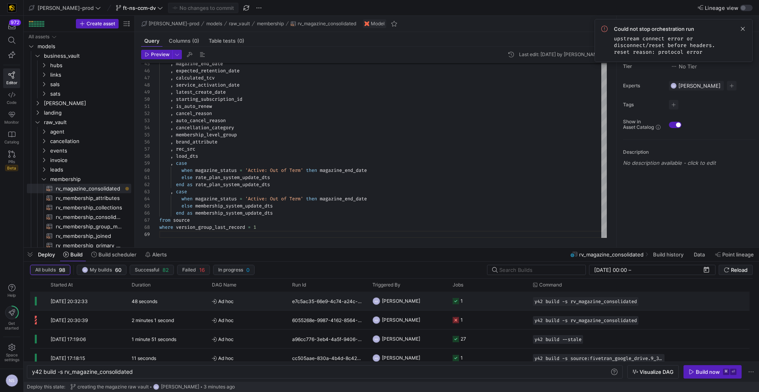
click at [480, 309] on y42-job-status-cell-renderer "1" at bounding box center [487, 301] width 71 height 18
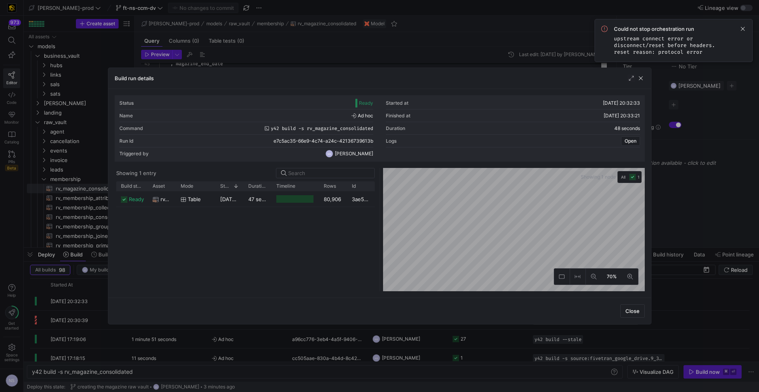
click at [688, 248] on div at bounding box center [379, 196] width 759 height 392
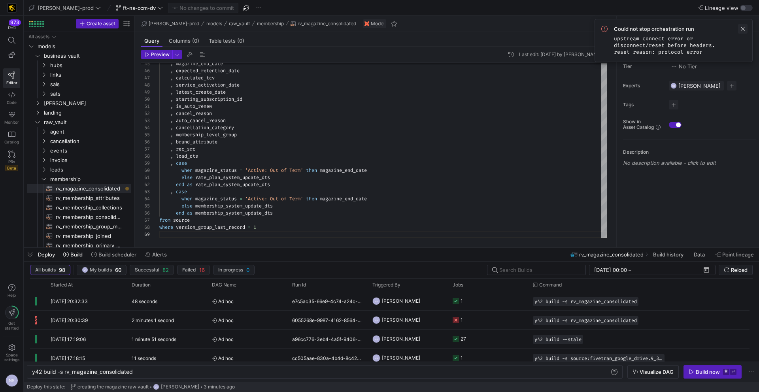
click at [743, 30] on span at bounding box center [742, 28] width 9 height 9
click at [11, 115] on icon at bounding box center [12, 115] width 6 height 6
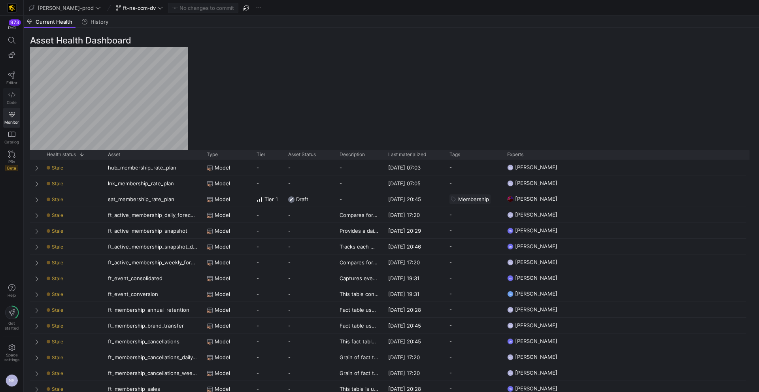
click at [12, 99] on link "Code" at bounding box center [11, 98] width 17 height 20
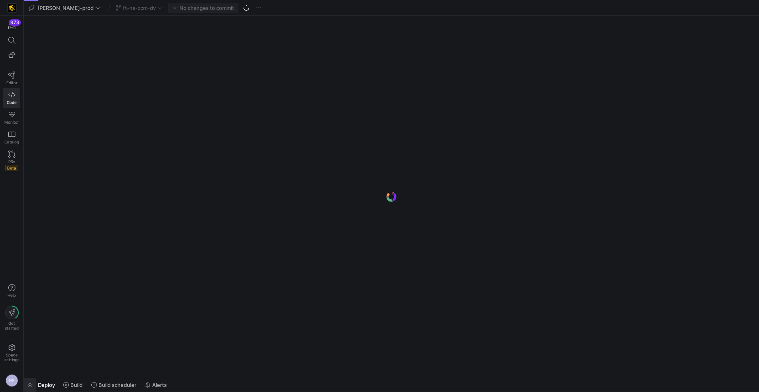
click at [32, 384] on span "button" at bounding box center [30, 384] width 13 height 13
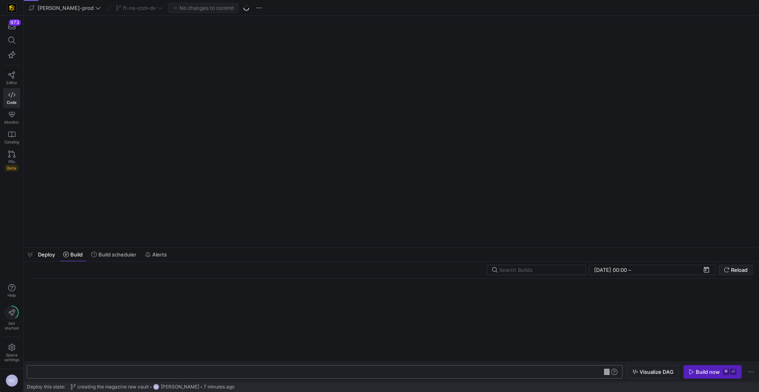
scroll to position [0, 24]
click at [121, 371] on div "y42 build" at bounding box center [320, 372] width 577 height 6
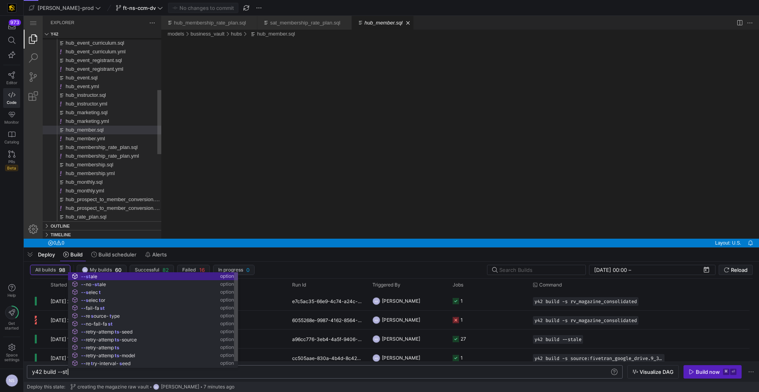
scroll to position [0, 38]
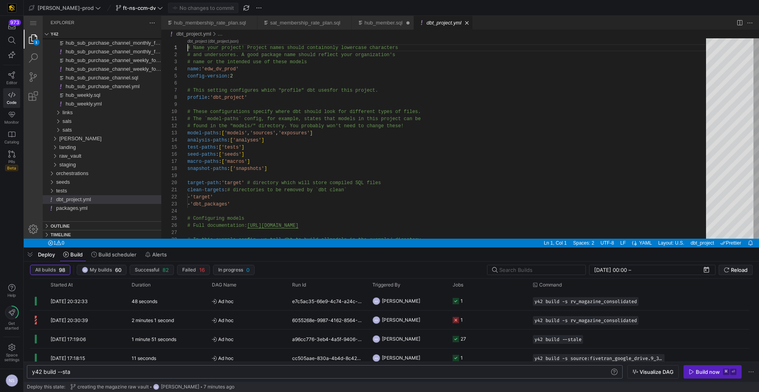
click at [384, 24] on link "hub_member.sql" at bounding box center [383, 23] width 38 height 6
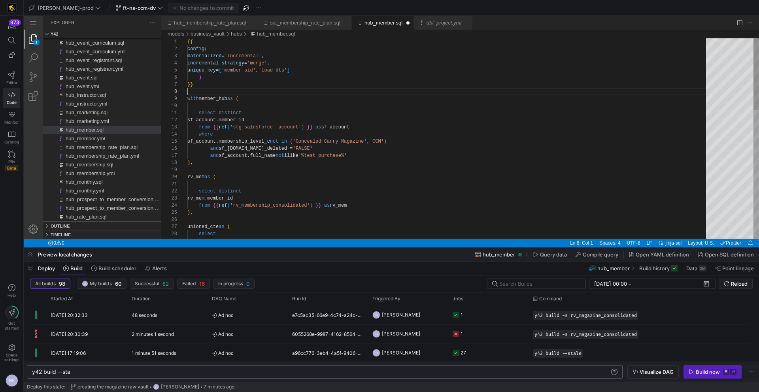
scroll to position [50, 0]
click at [377, 90] on div "{{ config ( materialized = 'incremental' , incremental_strategy = 'merge' , uni…" at bounding box center [449, 316] width 524 height 556
click at [199, 8] on span "Commit & push (1)" at bounding box center [206, 8] width 44 height 6
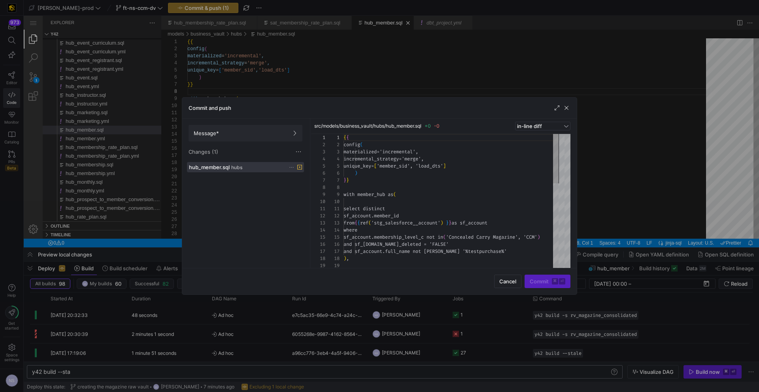
scroll to position [71, 0]
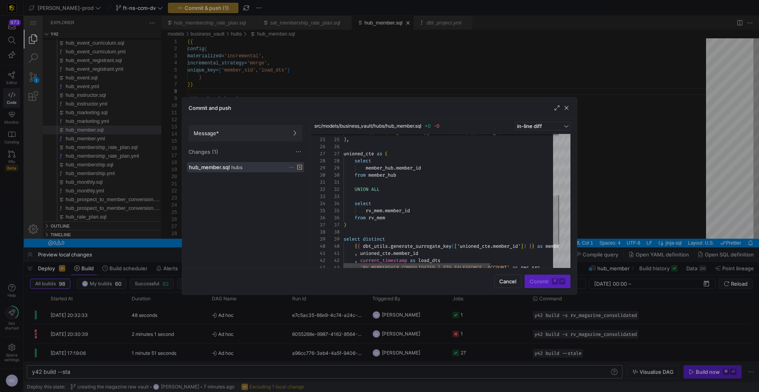
click at [291, 166] on icon at bounding box center [291, 167] width 5 height 5
click at [307, 190] on span "Discard" at bounding box center [303, 189] width 18 height 6
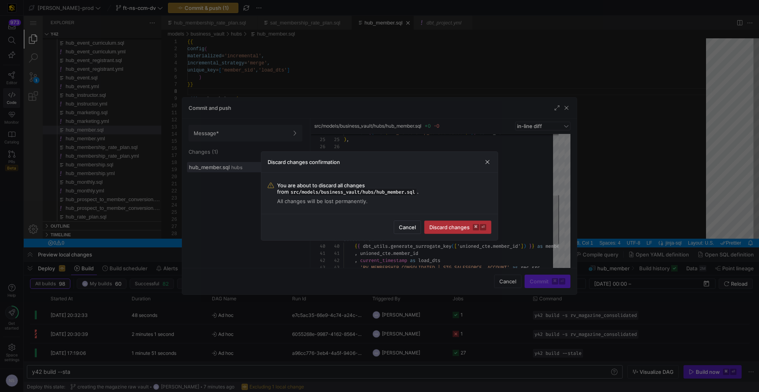
click at [452, 226] on span "Discard changes ⌘ ⏎" at bounding box center [457, 227] width 57 height 6
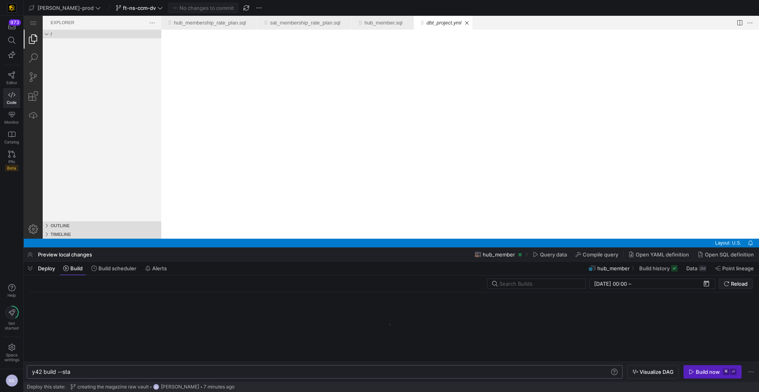
scroll to position [0, 0]
click at [131, 369] on div "y42 build --sta" at bounding box center [320, 372] width 577 height 6
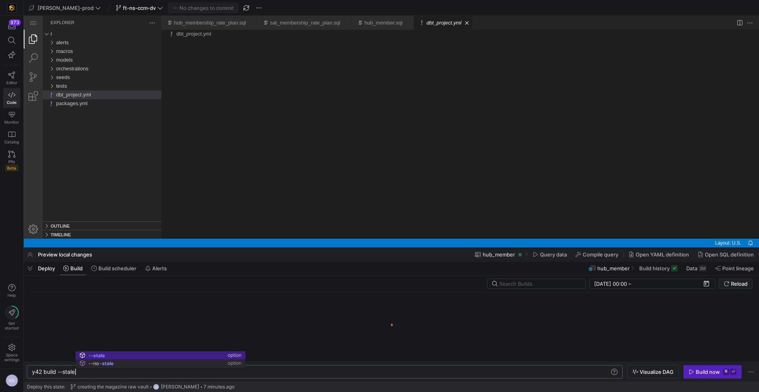
type textarea "y42 build --stale"
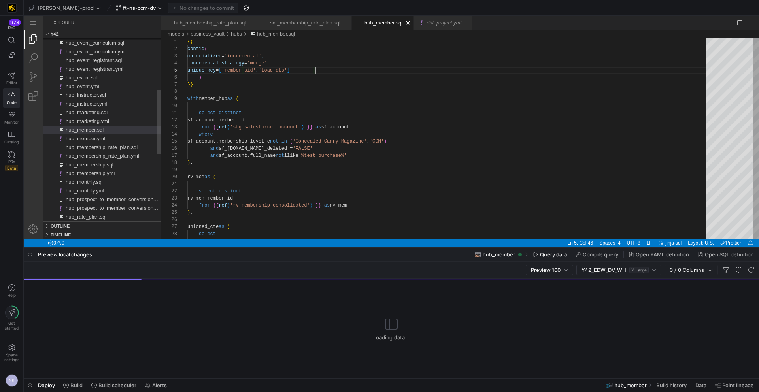
scroll to position [28, 128]
click at [32, 384] on span "button" at bounding box center [30, 384] width 13 height 13
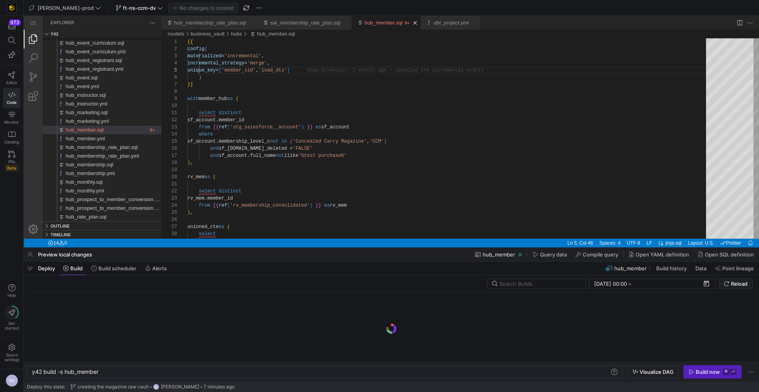
scroll to position [0, 67]
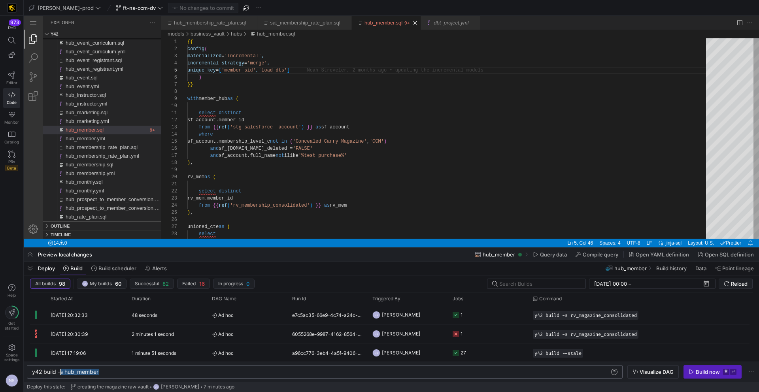
drag, startPoint x: 115, startPoint y: 369, endPoint x: 61, endPoint y: 370, distance: 54.5
click at [61, 370] on div "y42 build -s hub_member" at bounding box center [320, 372] width 577 height 6
type textarea "y42 build --stale"
drag, startPoint x: 27, startPoint y: 268, endPoint x: 3, endPoint y: 255, distance: 27.7
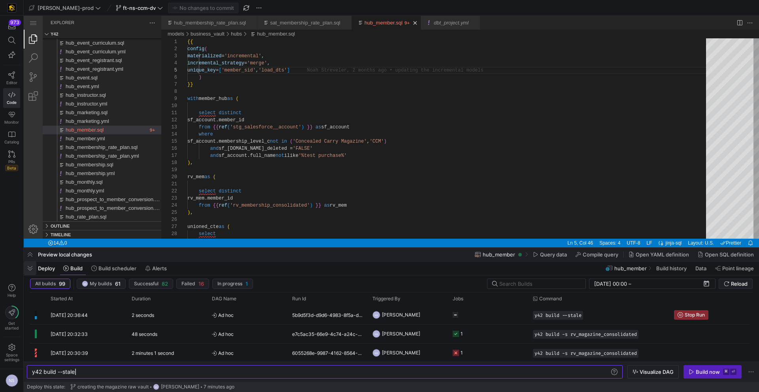
click at [27, 268] on span "button" at bounding box center [30, 268] width 13 height 13
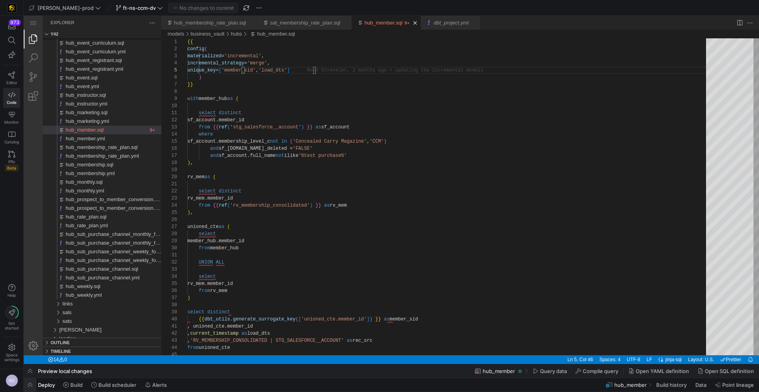
click at [31, 385] on span "button" at bounding box center [30, 384] width 13 height 13
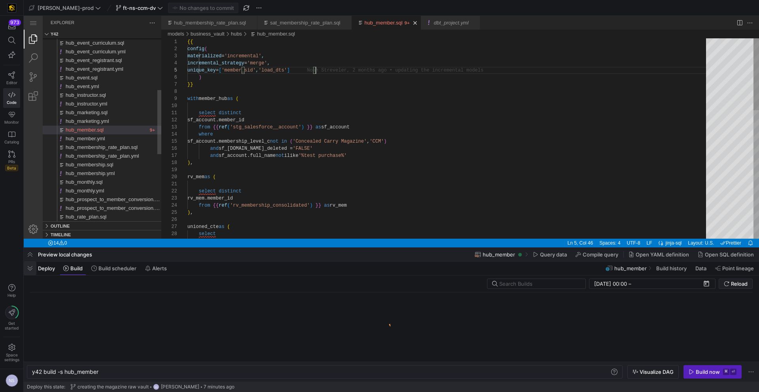
scroll to position [0, 67]
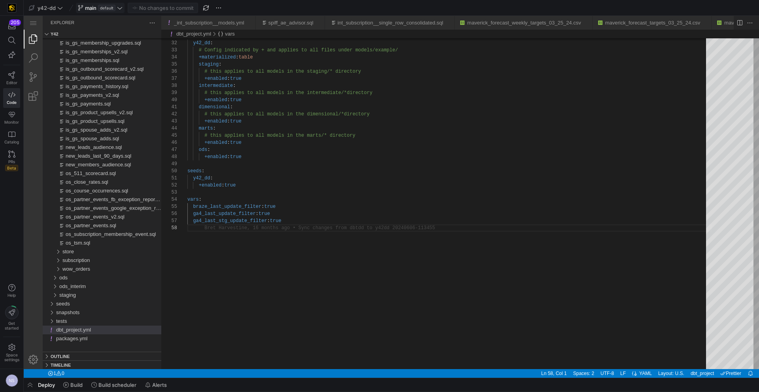
scroll to position [50, 0]
click at [116, 7] on span "main default" at bounding box center [100, 8] width 45 height 6
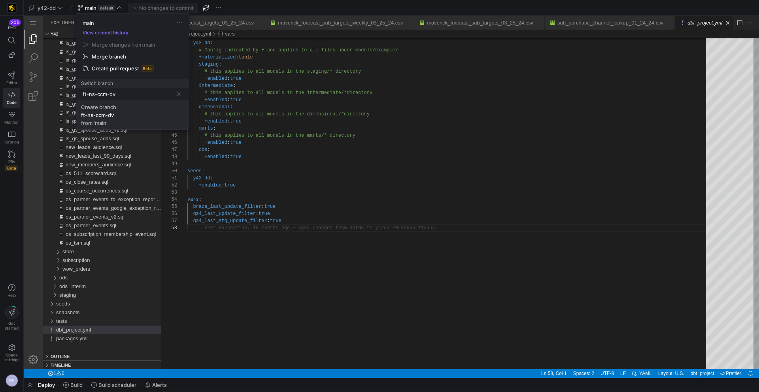
type input "ft-ns-ccm-dv"
click at [134, 111] on span "Create branch ft-ns-ccm-dv from 'main'" at bounding box center [132, 115] width 103 height 22
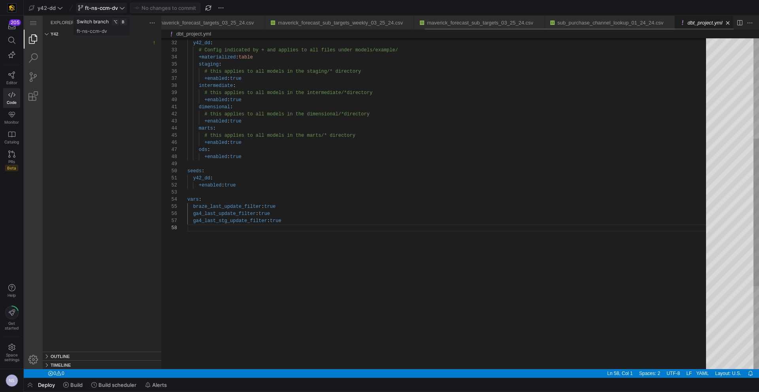
click at [95, 6] on span "ft-ns-ccm-dv" at bounding box center [101, 8] width 33 height 6
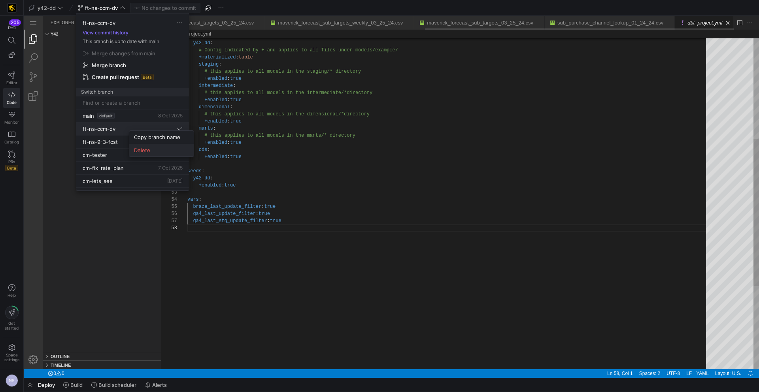
click at [154, 150] on span "Delete" at bounding box center [161, 150] width 55 height 6
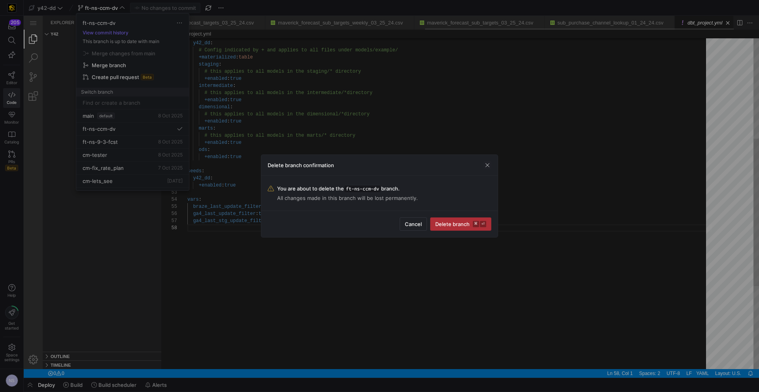
click at [482, 225] on kbd "⏎" at bounding box center [483, 224] width 6 height 6
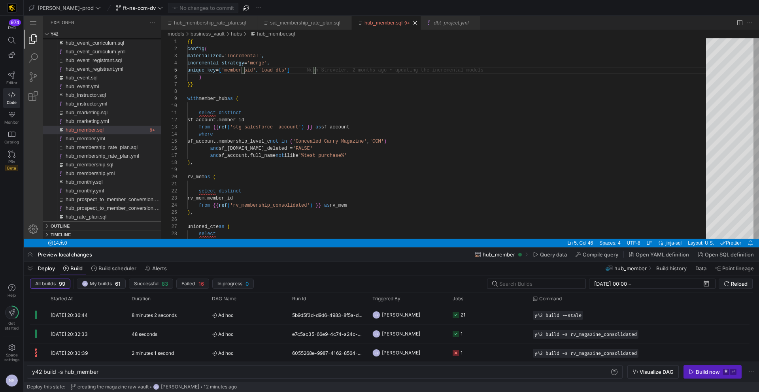
scroll to position [28, 128]
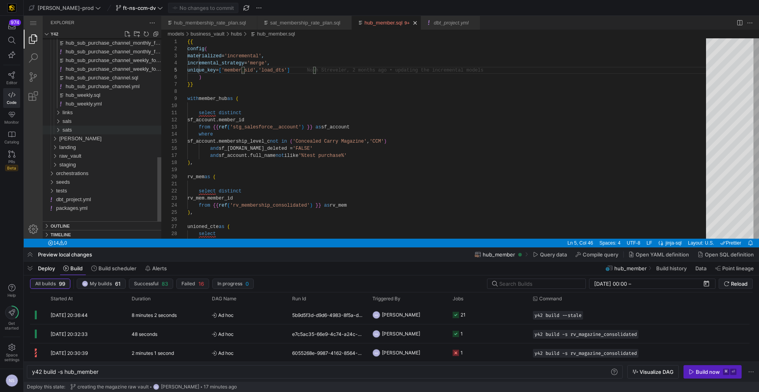
click at [73, 129] on div "sats" at bounding box center [111, 130] width 99 height 9
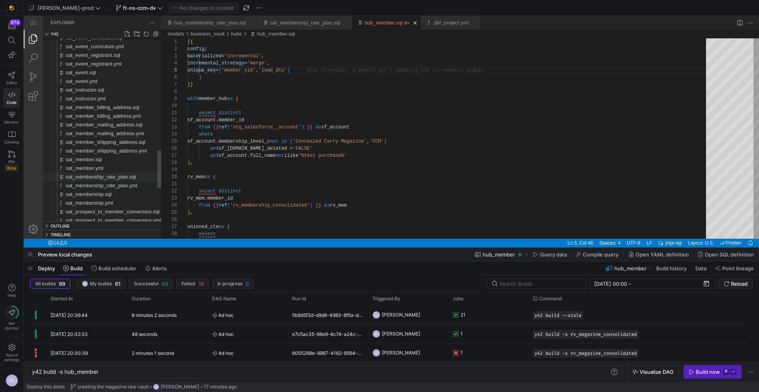
click at [114, 178] on span "sat_membership_rate_plan.sql" at bounding box center [101, 177] width 70 height 6
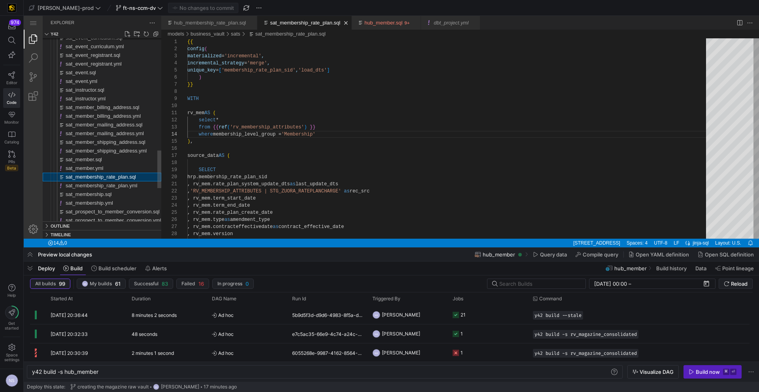
type textarea "y42 build -s sat_membership_rate_plan"
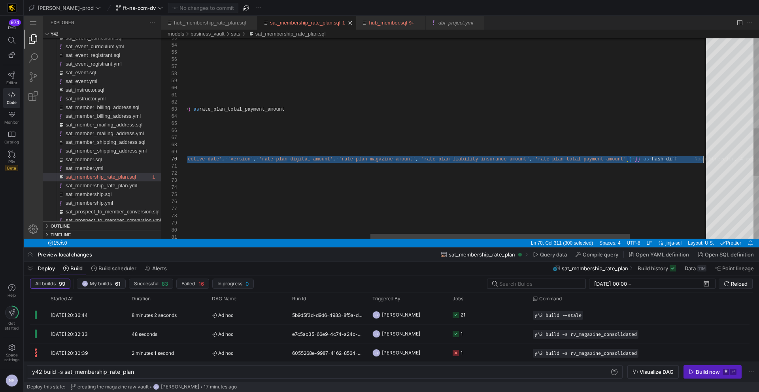
scroll to position [64, 887]
drag, startPoint x: 215, startPoint y: 160, endPoint x: 706, endPoint y: 158, distance: 490.7
type textarea ", last_update_dts , rec_src , term_start_date , term_end_date , rate_plan_creat…"
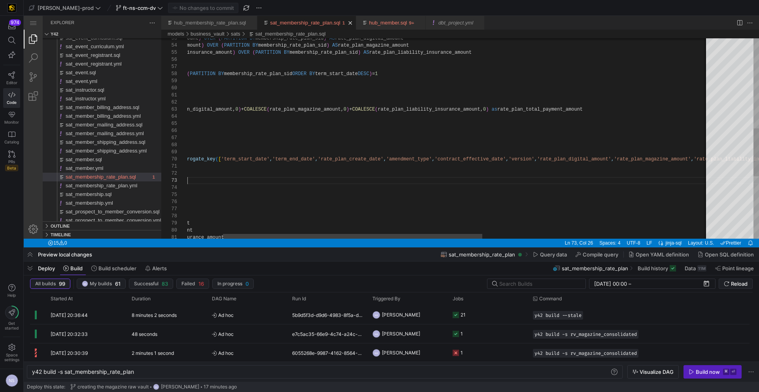
click at [562, 180] on div ", SUM ( rate_plan_digital_amount ) OVER ( PARTITION BY membership_rate_plan_sid…" at bounding box center [639, 81] width 1047 height 833
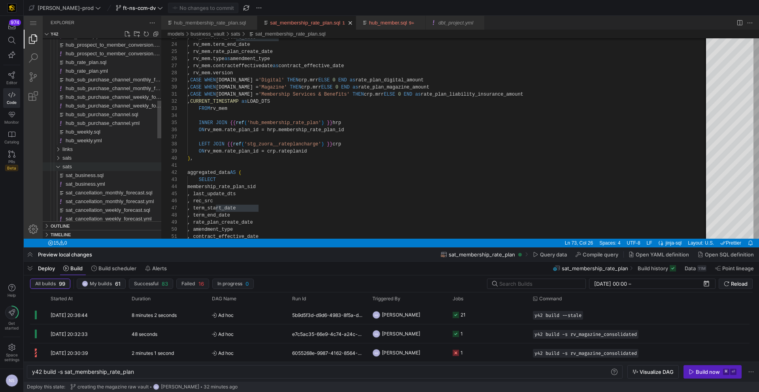
click at [72, 168] on span "sats" at bounding box center [66, 167] width 9 height 6
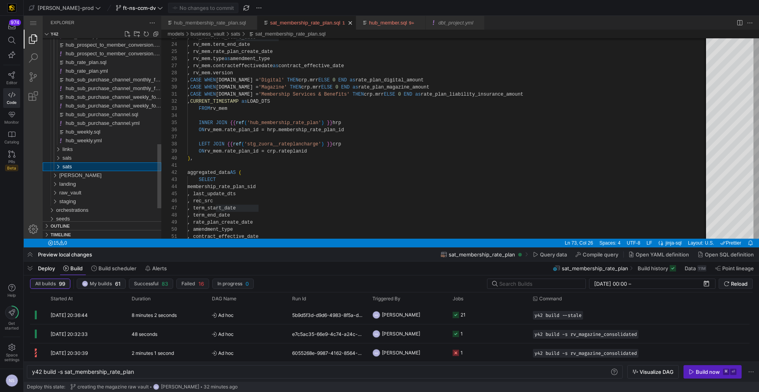
click at [76, 165] on div "sats" at bounding box center [111, 166] width 99 height 9
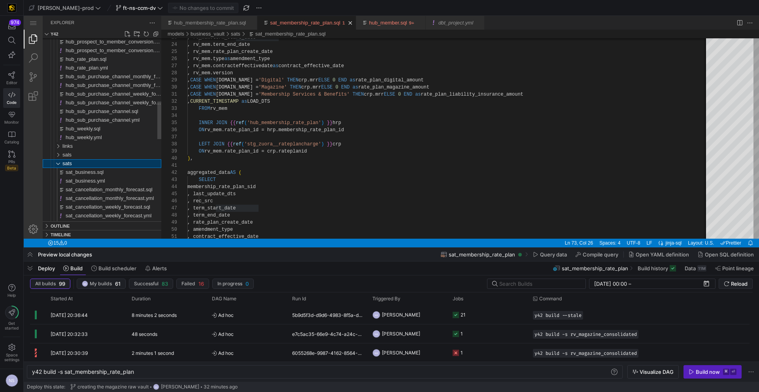
click at [75, 166] on div "sats" at bounding box center [111, 163] width 99 height 9
click at [78, 165] on div "sats" at bounding box center [111, 163] width 99 height 9
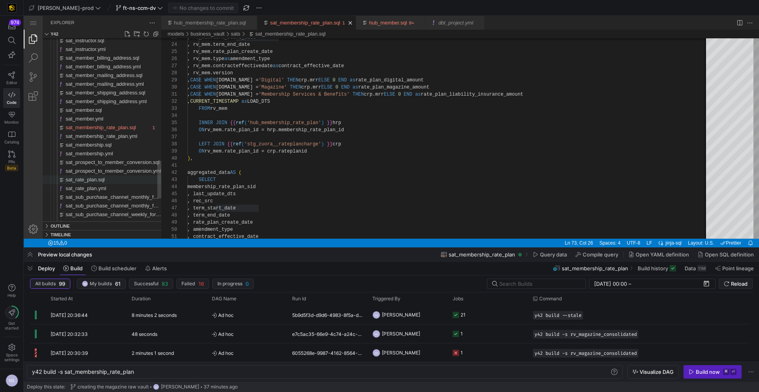
click at [105, 183] on span "sat_rate_plan.sql" at bounding box center [85, 180] width 39 height 6
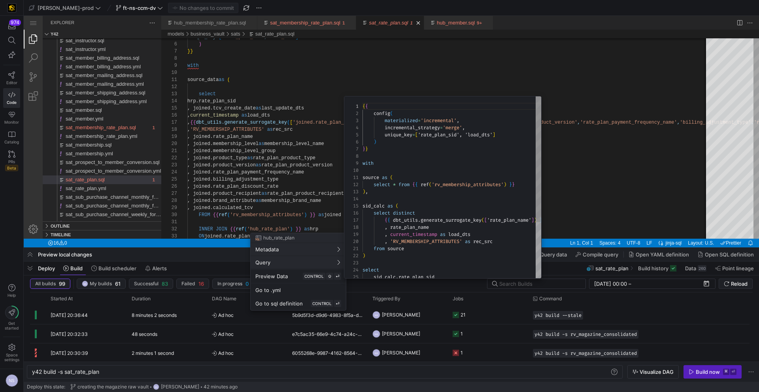
scroll to position [71, 0]
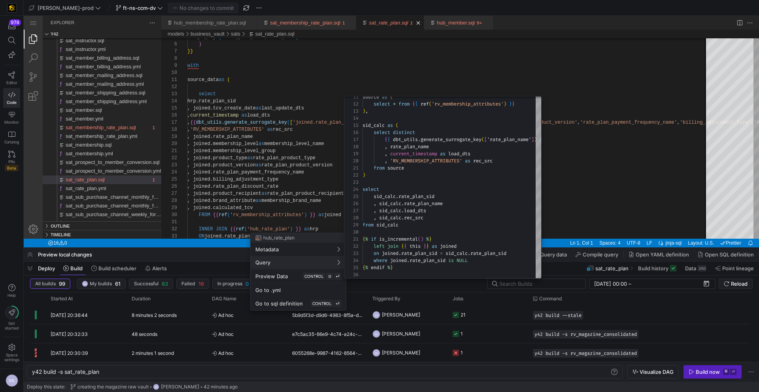
click at [588, 199] on div at bounding box center [379, 196] width 759 height 392
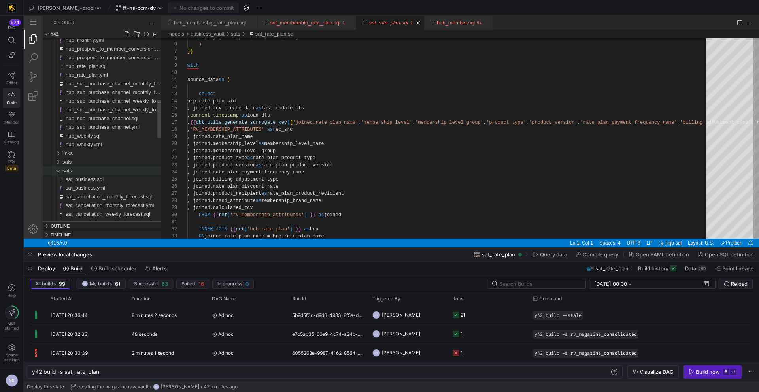
click at [75, 172] on div "sats" at bounding box center [111, 170] width 99 height 9
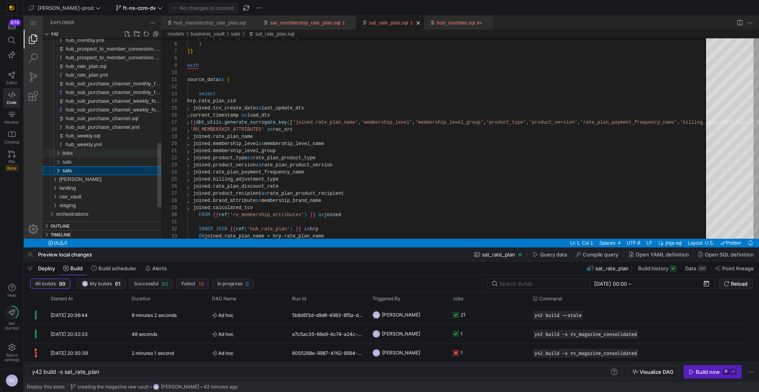
click at [74, 152] on div "links" at bounding box center [111, 153] width 99 height 9
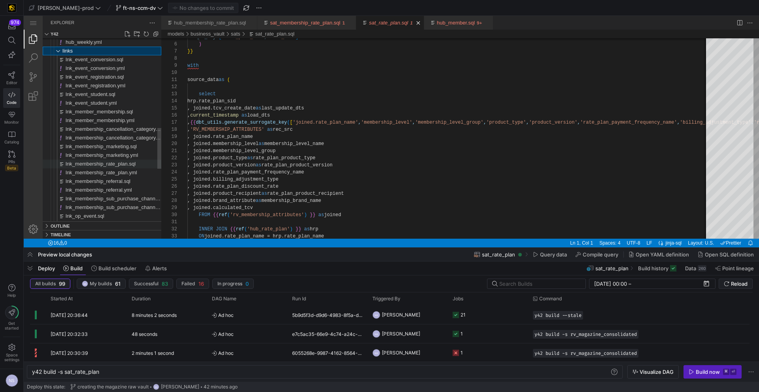
click at [127, 165] on span "lnk_membership_rate_plan.sql" at bounding box center [101, 164] width 70 height 6
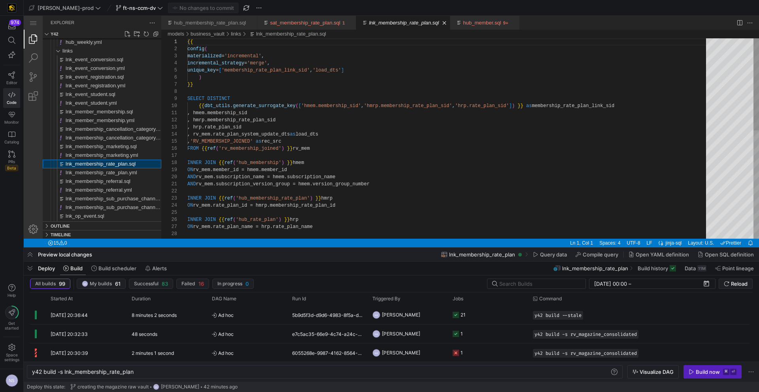
scroll to position [71, 0]
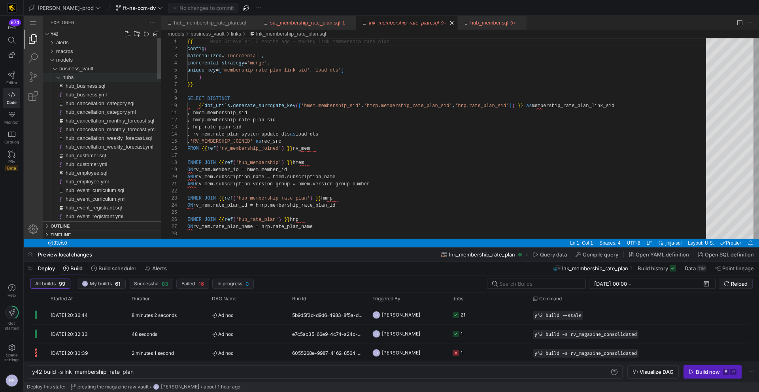
click at [77, 78] on div "hubs" at bounding box center [111, 77] width 99 height 9
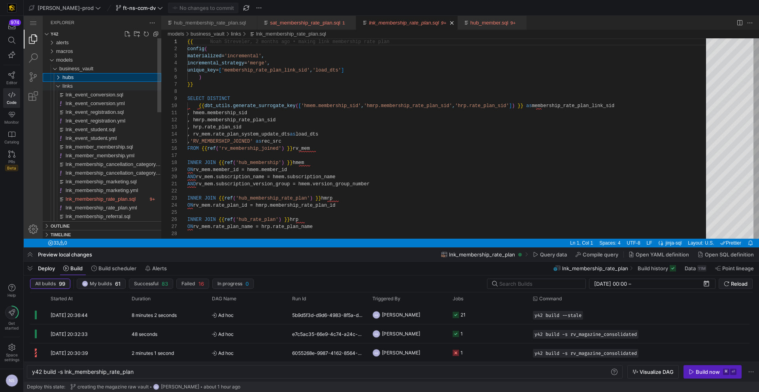
click at [67, 85] on span "links" at bounding box center [67, 86] width 10 height 6
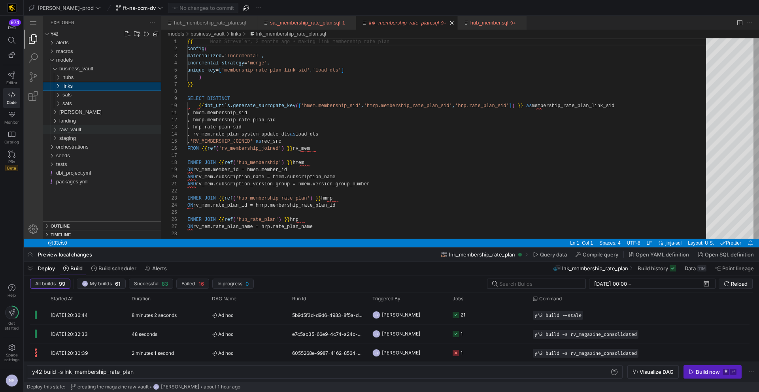
click at [80, 131] on span "raw_vault" at bounding box center [70, 129] width 22 height 6
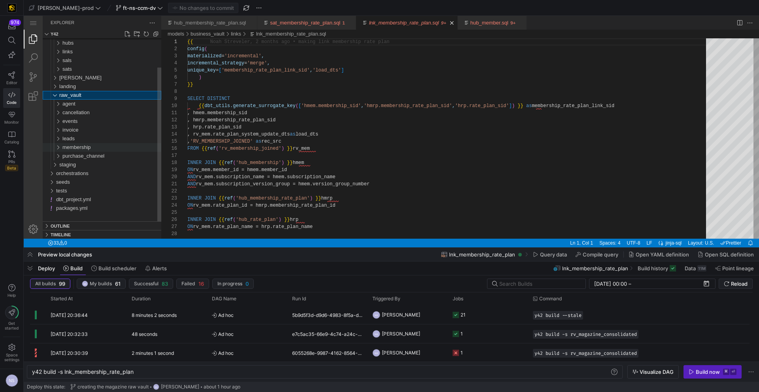
click at [91, 146] on span "membership" at bounding box center [76, 147] width 28 height 6
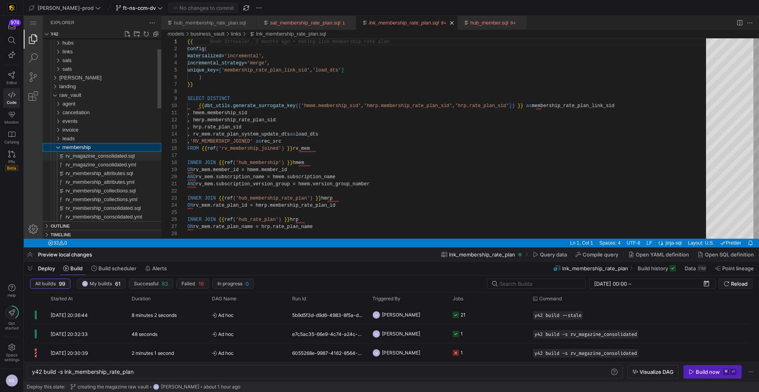
click at [99, 154] on span "rv_magazine_consolidated.sql" at bounding box center [100, 156] width 69 height 6
type textarea "y42 build -s rv_magazine_consolidated"
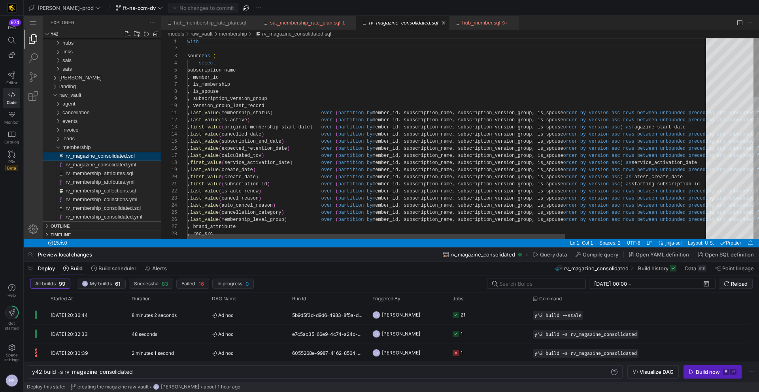
scroll to position [71, 0]
click at [251, 77] on div "with source as ( select subscription_name , member_id , is_membership , is_spou…" at bounding box center [546, 380] width 719 height 684
paste textarea "magazine_subscriber_id"
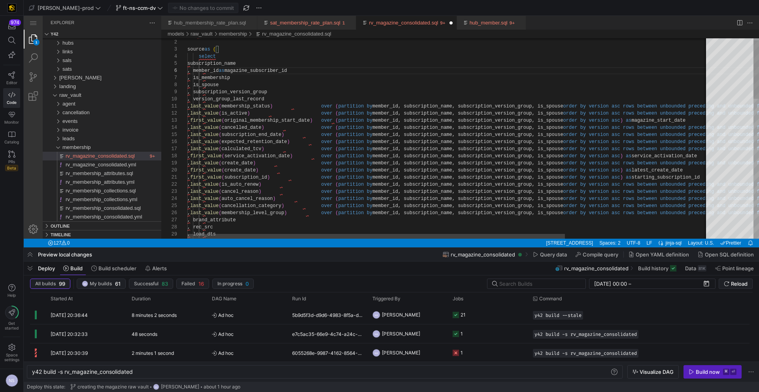
click at [291, 72] on div "subscription_name , member_id as magazine_subscriber_id , is_membership , is_sp…" at bounding box center [546, 374] width 719 height 684
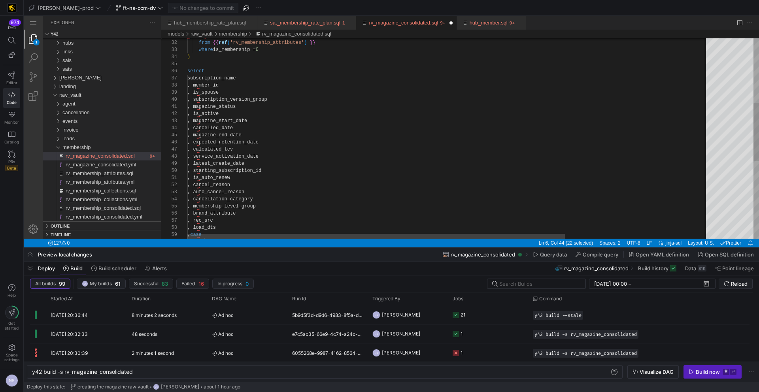
click at [218, 87] on span ", member_id" at bounding box center [202, 86] width 31 height 6
paste textarea "agazine_subscri"
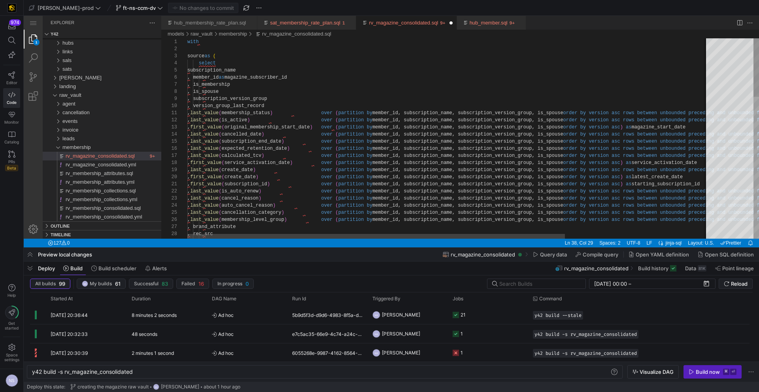
click at [359, 81] on div ", load_dts , rec_src , last_value ( membership_level_group ) over ( partition b…" at bounding box center [546, 380] width 719 height 684
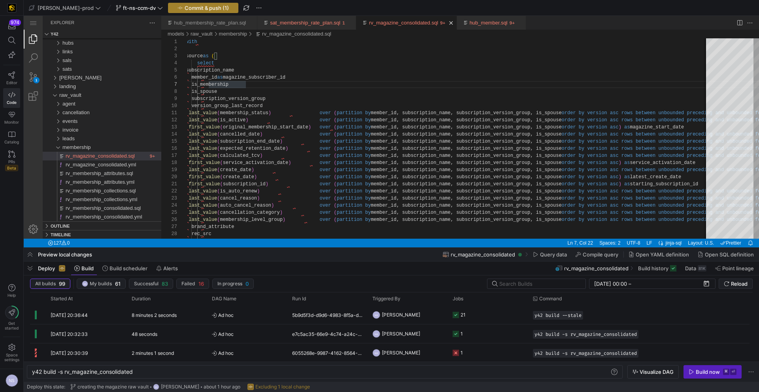
type textarea "with source as ( select subscription_name , member_id as magazine_subscriber_id…"
click at [184, 6] on span "Commit & push (1)" at bounding box center [206, 8] width 44 height 6
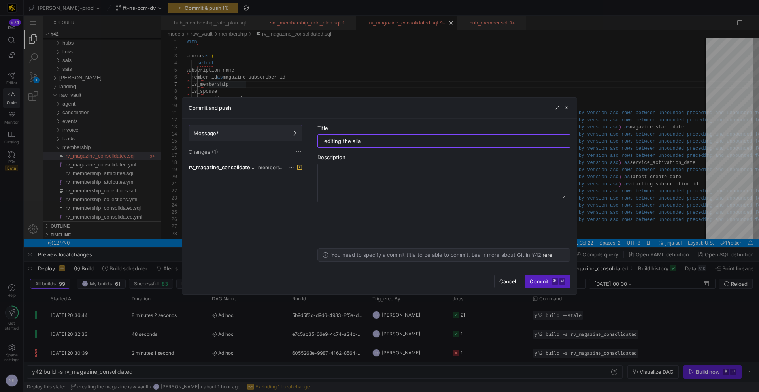
type input "editing the alias"
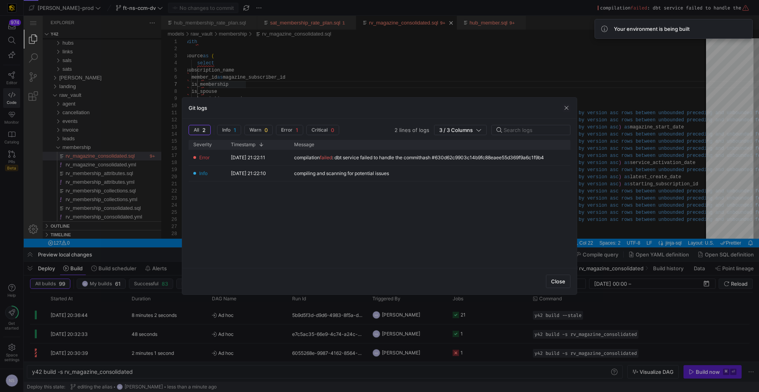
click at [549, 333] on div at bounding box center [379, 196] width 759 height 392
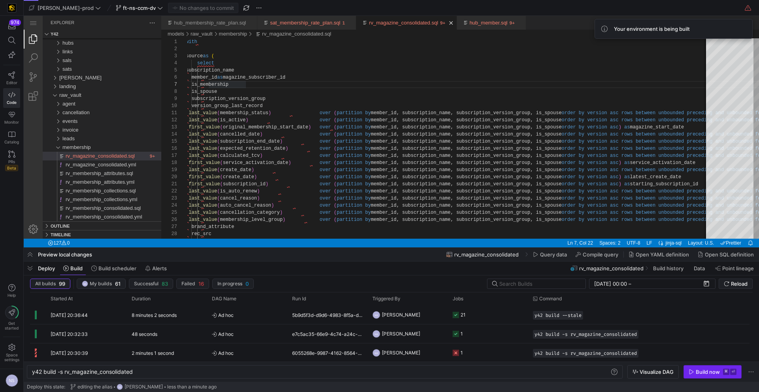
click at [705, 375] on div "Build now" at bounding box center [707, 372] width 24 height 6
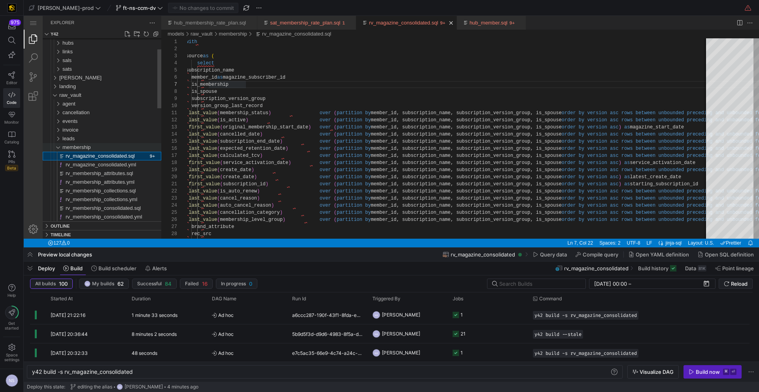
click at [69, 147] on span "membership" at bounding box center [76, 147] width 28 height 6
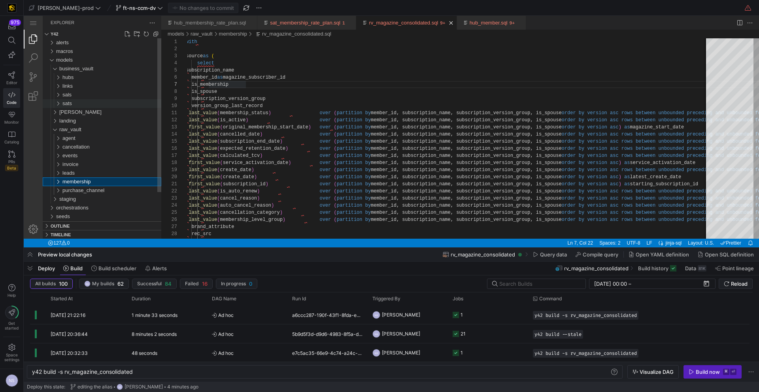
click at [74, 102] on div "sats" at bounding box center [111, 103] width 99 height 9
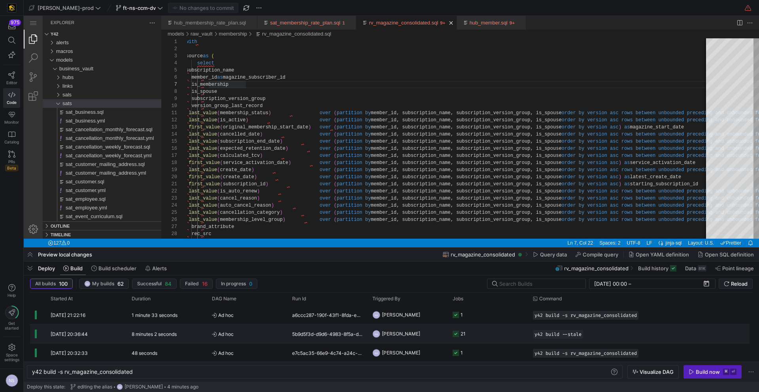
click at [411, 326] on span "[PERSON_NAME]" at bounding box center [401, 333] width 38 height 19
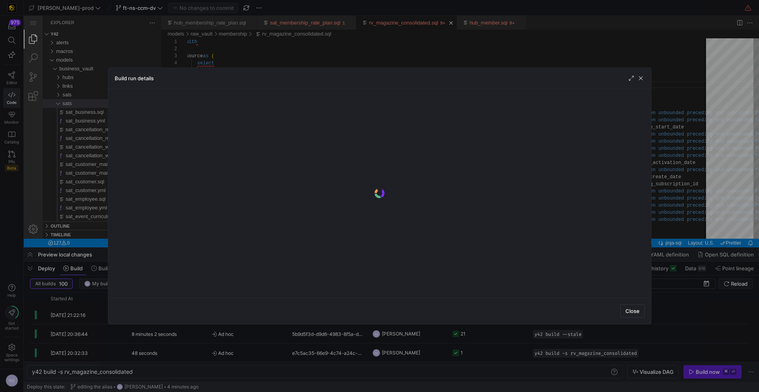
drag, startPoint x: 459, startPoint y: 353, endPoint x: 457, endPoint y: 327, distance: 25.8
click at [460, 353] on div at bounding box center [379, 196] width 759 height 392
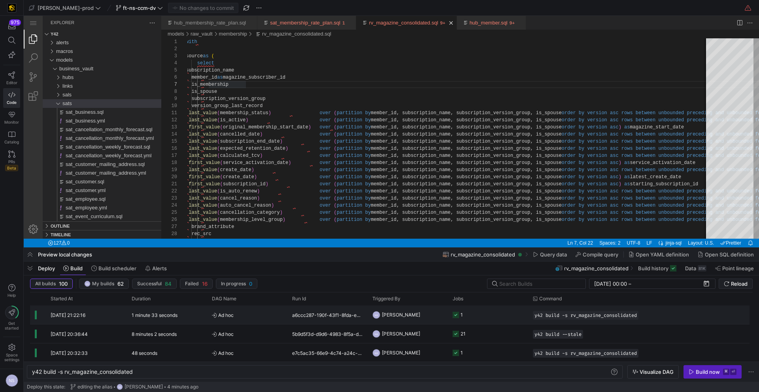
click at [445, 317] on div "NS Noah Streveler" at bounding box center [407, 314] width 80 height 19
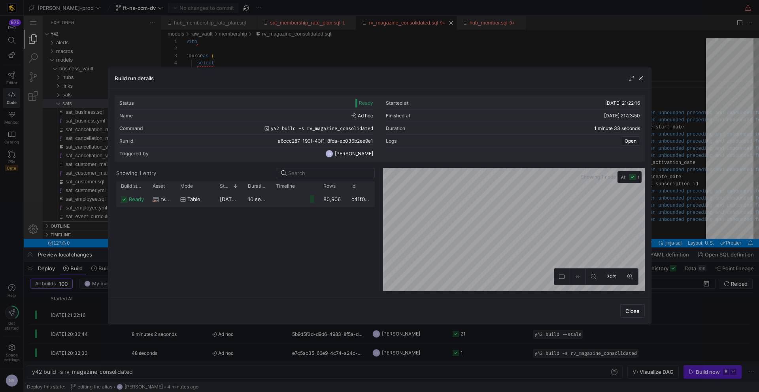
click at [274, 194] on div at bounding box center [294, 198] width 47 height 15
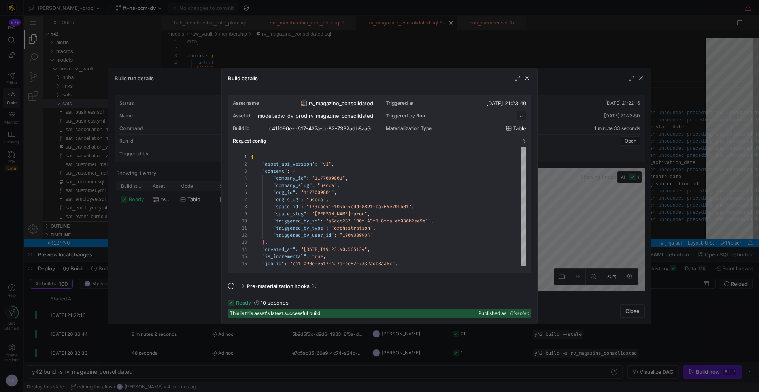
scroll to position [71, 0]
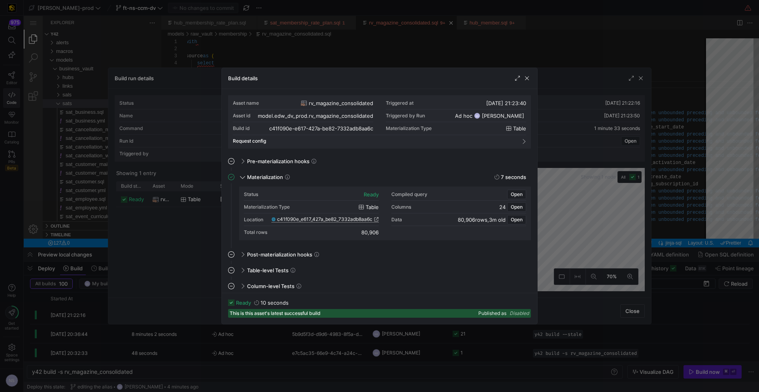
click at [336, 220] on span "c41f090e_e617_427a_be82_7332adb8aa6c" at bounding box center [324, 219] width 95 height 6
click at [217, 51] on div at bounding box center [379, 196] width 759 height 392
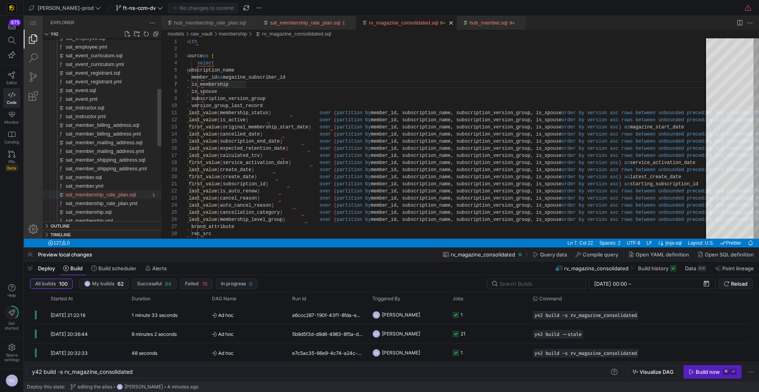
click at [114, 192] on span "sat_membership_rate_plan.sql" at bounding box center [101, 195] width 70 height 6
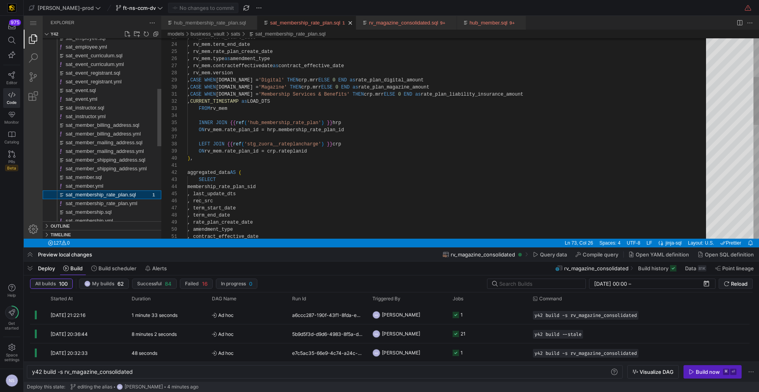
type textarea "y42 build -s sat_membership_rate_plan"
type textarea ", CASE WHEN crp.name = 'Membership Services & Benefits' THEN crp.mrr ELSE 0 END…"
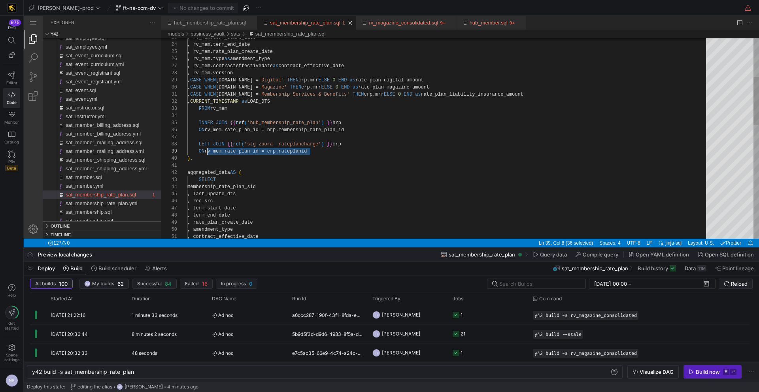
scroll to position [50, 11]
drag, startPoint x: 317, startPoint y: 150, endPoint x: 198, endPoint y: 145, distance: 119.8
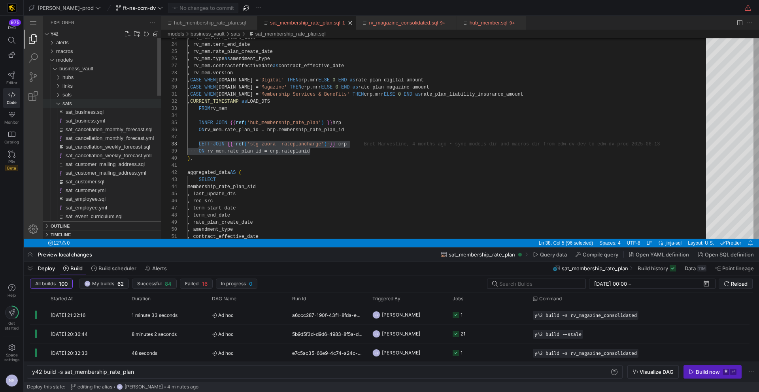
click at [79, 107] on div "sats" at bounding box center [111, 103] width 99 height 9
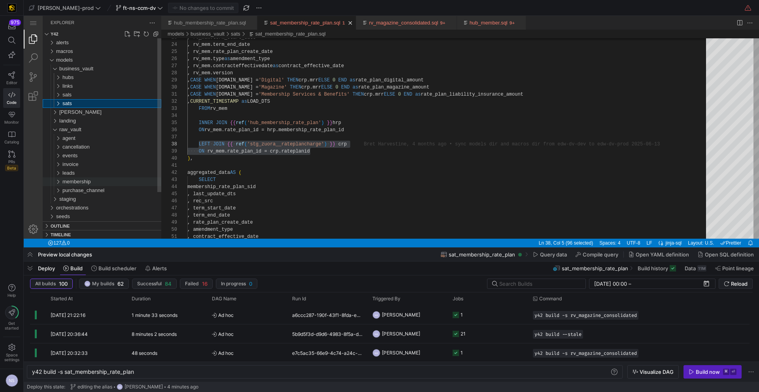
click at [77, 183] on span "membership" at bounding box center [76, 182] width 28 height 6
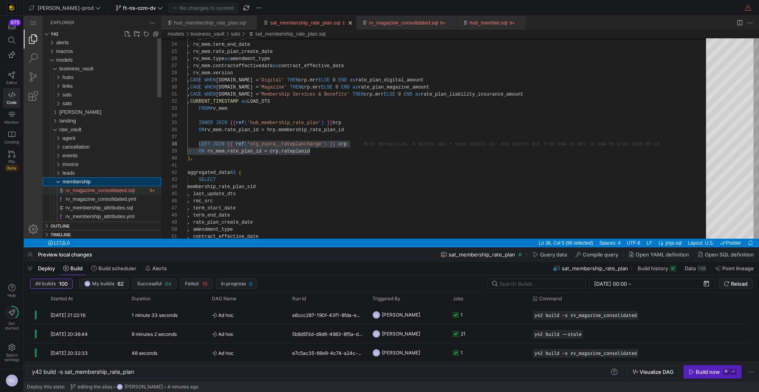
click at [84, 186] on div "rv_magazine_consolidated.sql" at bounding box center [107, 190] width 82 height 9
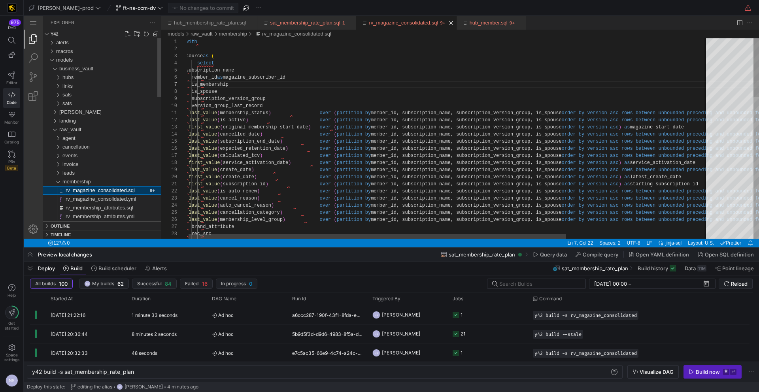
type textarea "y42 build -s rv_magazine_consolidated"
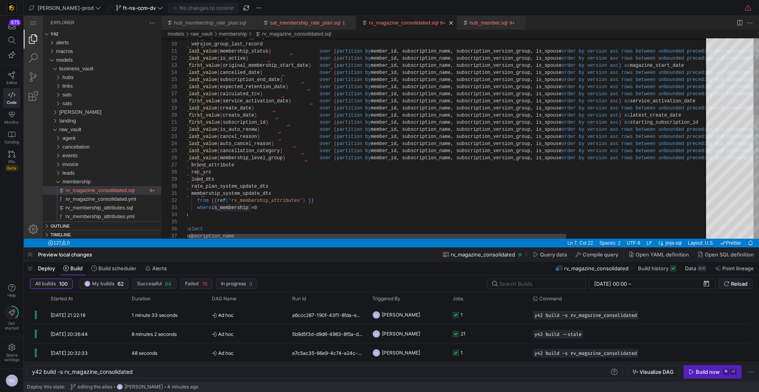
click at [198, 186] on div ", subscription_version_group , version_group_last_record , last_value ( members…" at bounding box center [545, 319] width 719 height 684
type textarea "n_category) over (partition by member_id, subscription_name, subscription_versi…"
click at [363, 175] on div ", subscription_version_group , version_group_last_record , last_value ( members…" at bounding box center [545, 319] width 719 height 684
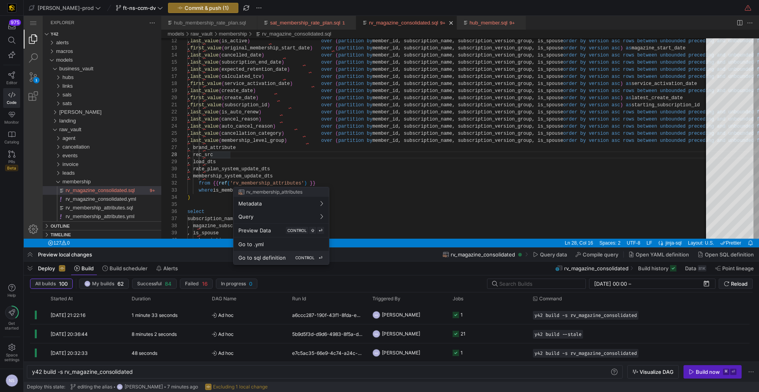
click at [286, 256] on div "Go to sql definition CONTROL ⏎" at bounding box center [281, 257] width 86 height 7
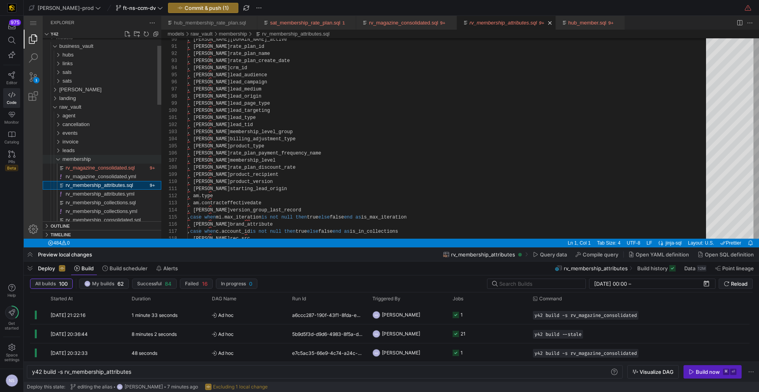
click at [77, 160] on span "membership" at bounding box center [76, 159] width 28 height 6
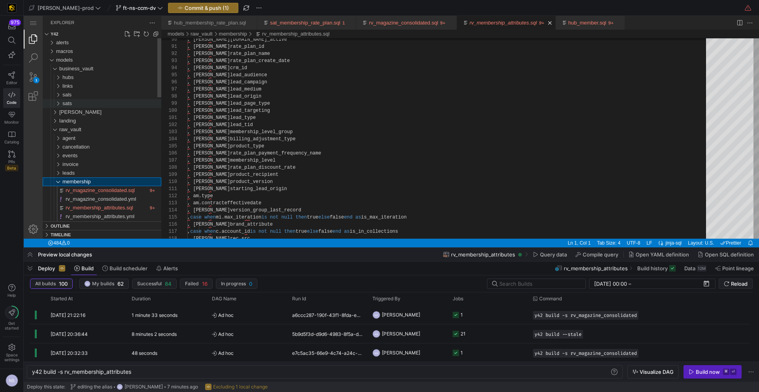
click at [73, 103] on div "sats" at bounding box center [111, 103] width 99 height 9
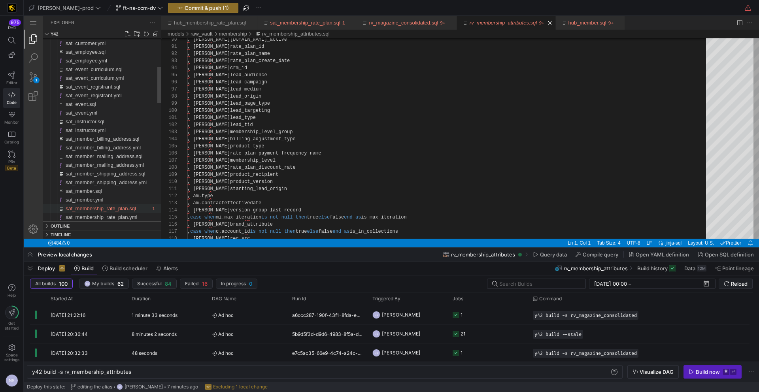
click at [119, 211] on span "sat_membership_rate_plan.sql" at bounding box center [101, 208] width 70 height 6
type textarea "y42 build -s sat_membership_rate_plan"
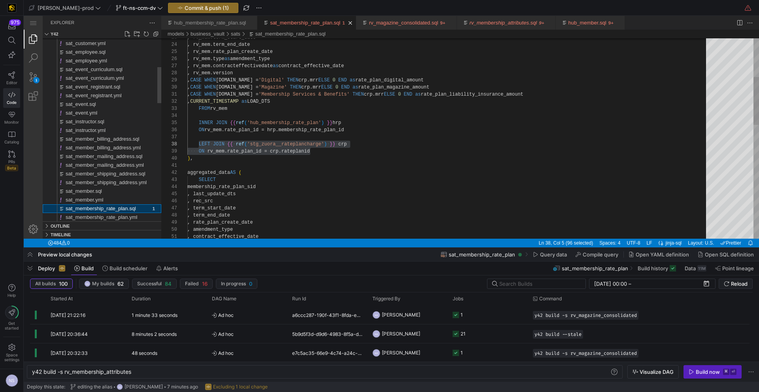
scroll to position [71, 11]
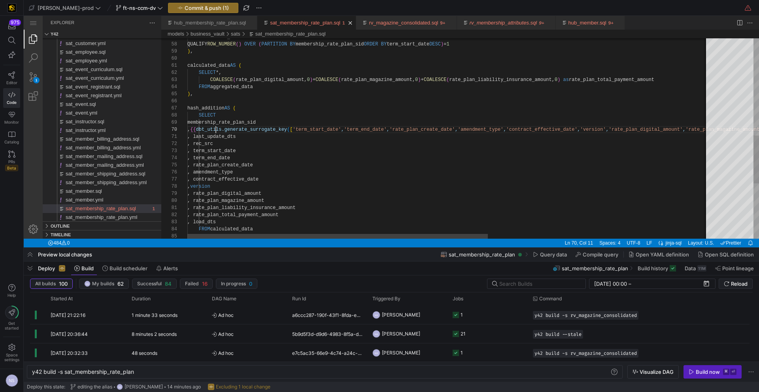
click at [215, 129] on div "calculated_data AS ( SELECT *, COALESCE ( rate_plan_digital_amount, 0 ) + COALE…" at bounding box center [639, 51] width 904 height 833
type textarea "calculated_data AS ( SELECT *, COALESCE(rate_plan_digital_amount, 0) + COALESCE…"
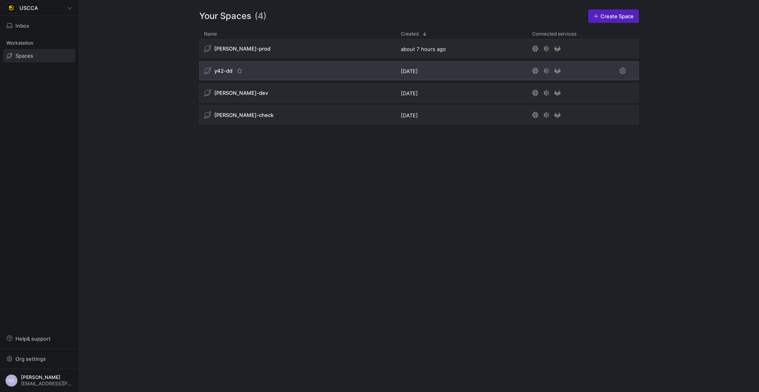
click at [296, 72] on div "y42-dd" at bounding box center [297, 70] width 197 height 19
